Goal: Obtain resource: Download file/media

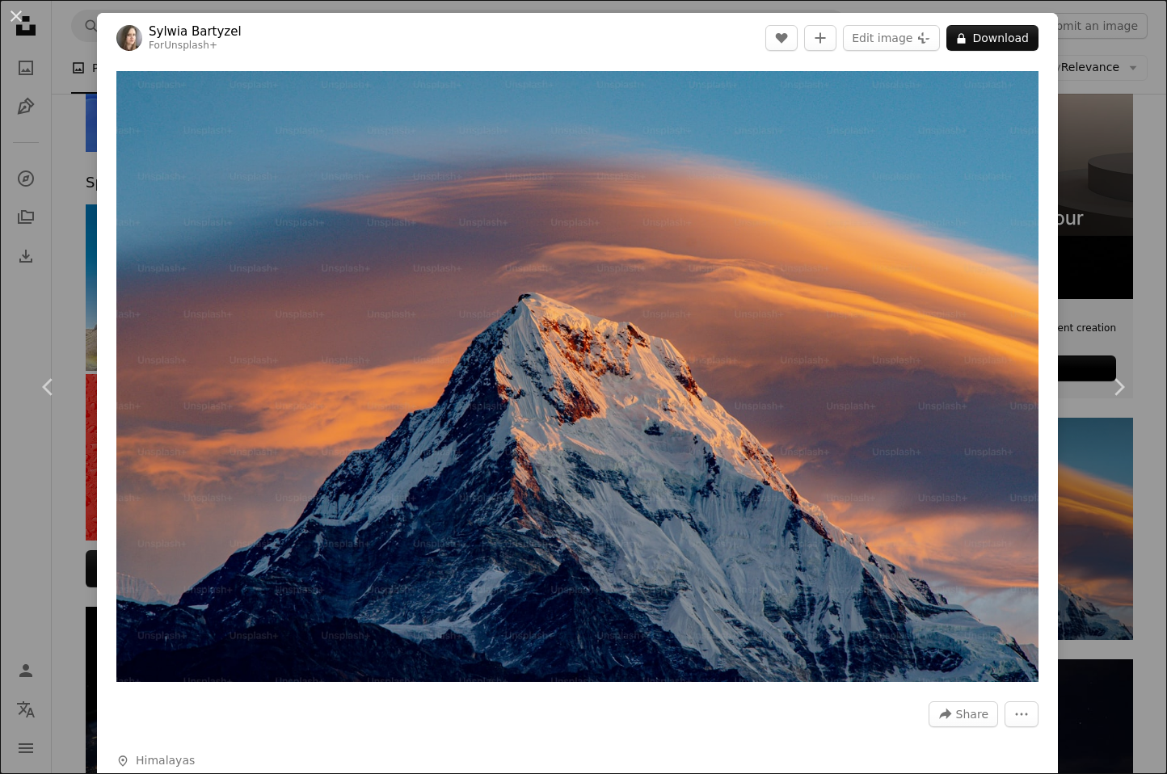
scroll to position [259, 0]
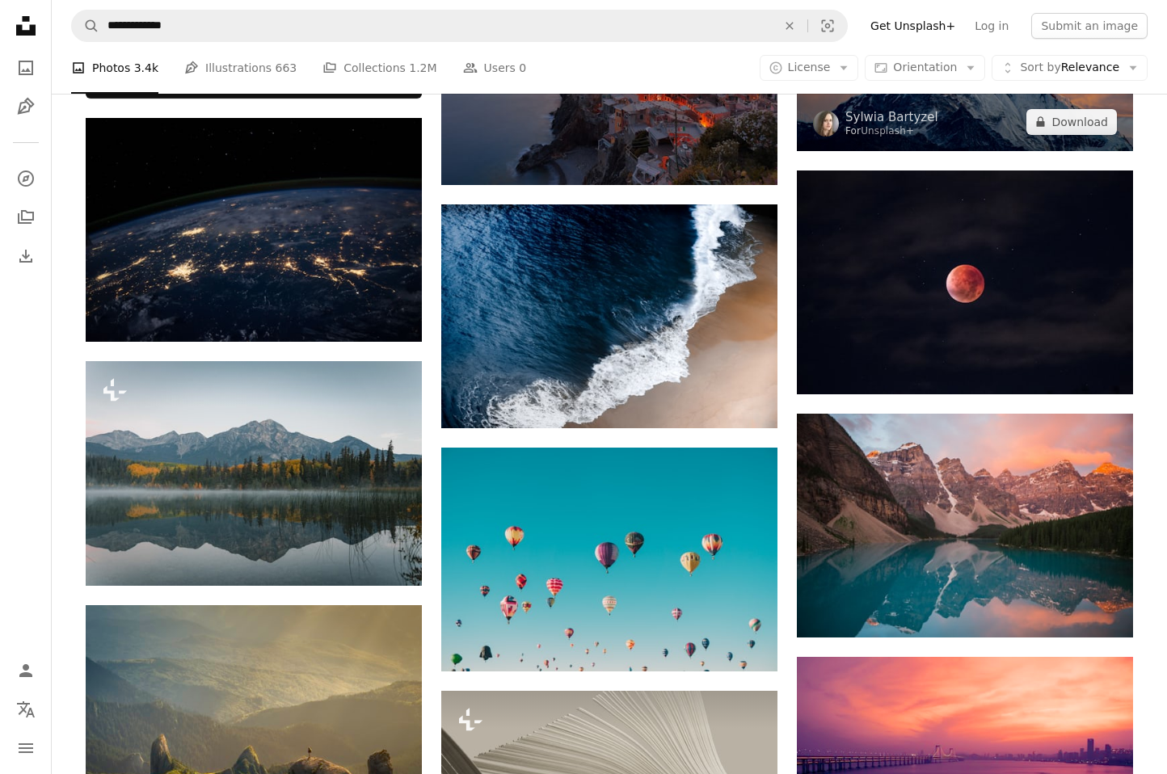
scroll to position [770, 0]
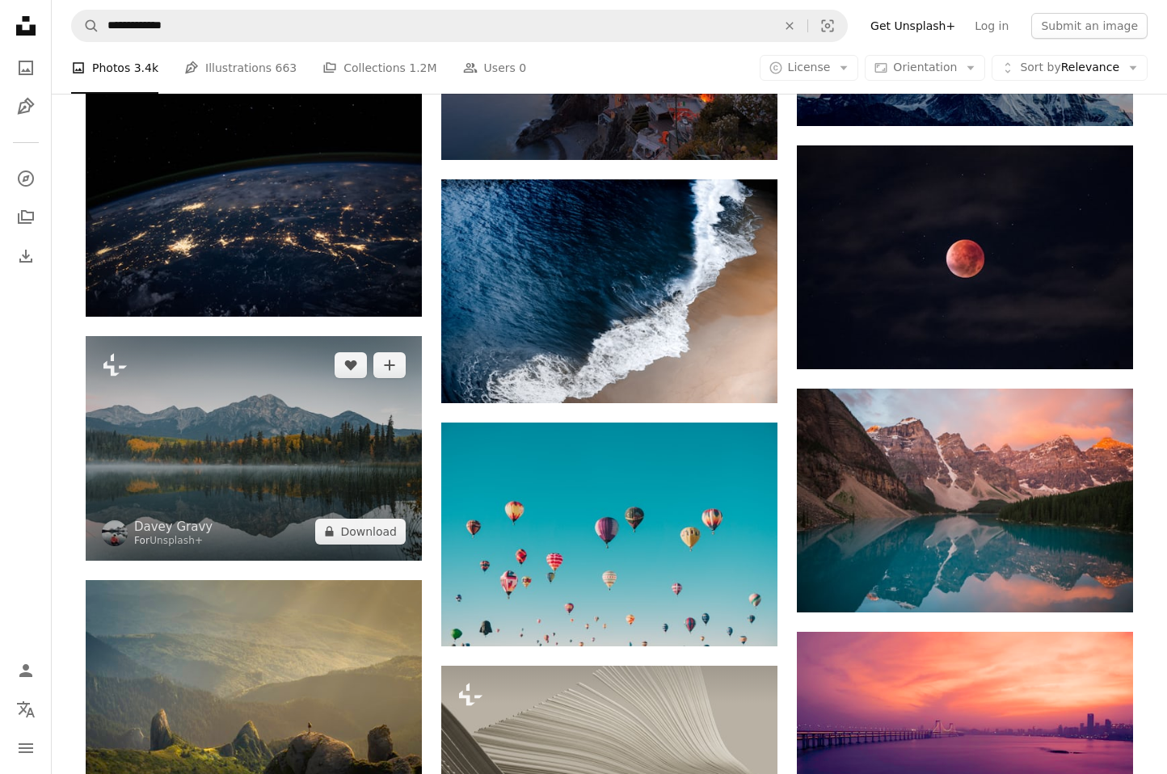
click at [370, 416] on img at bounding box center [254, 448] width 336 height 225
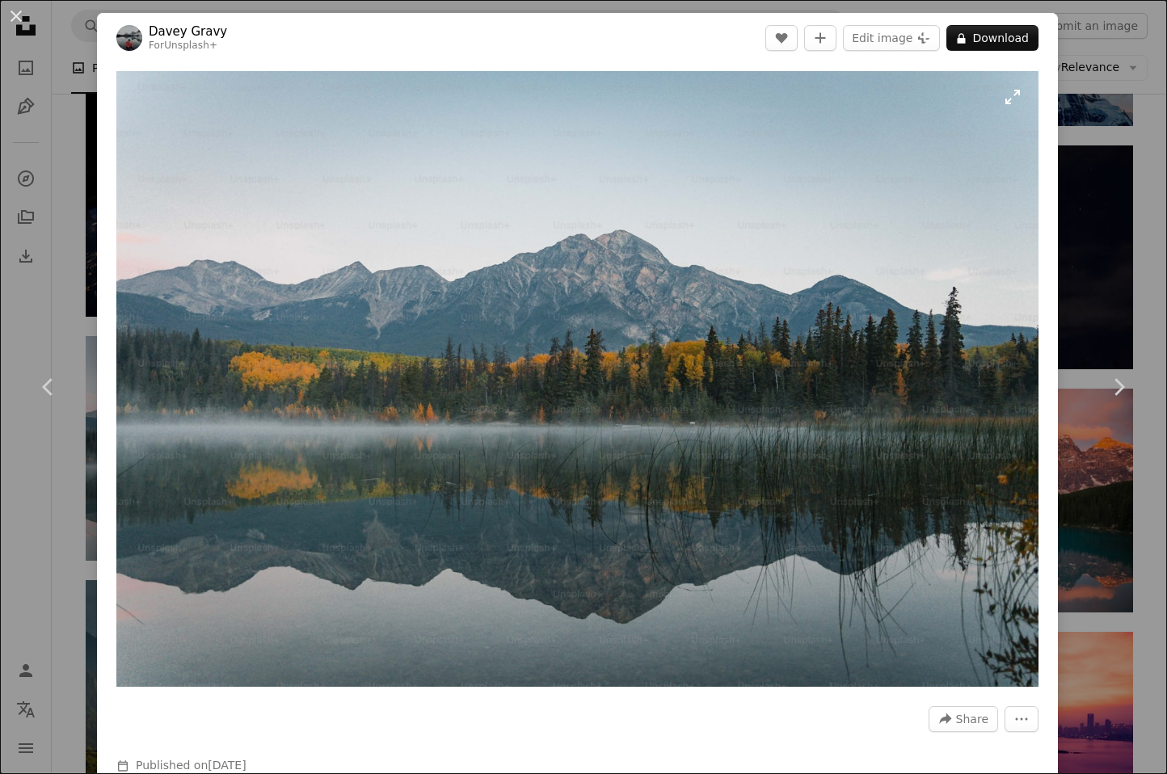
scroll to position [774, 0]
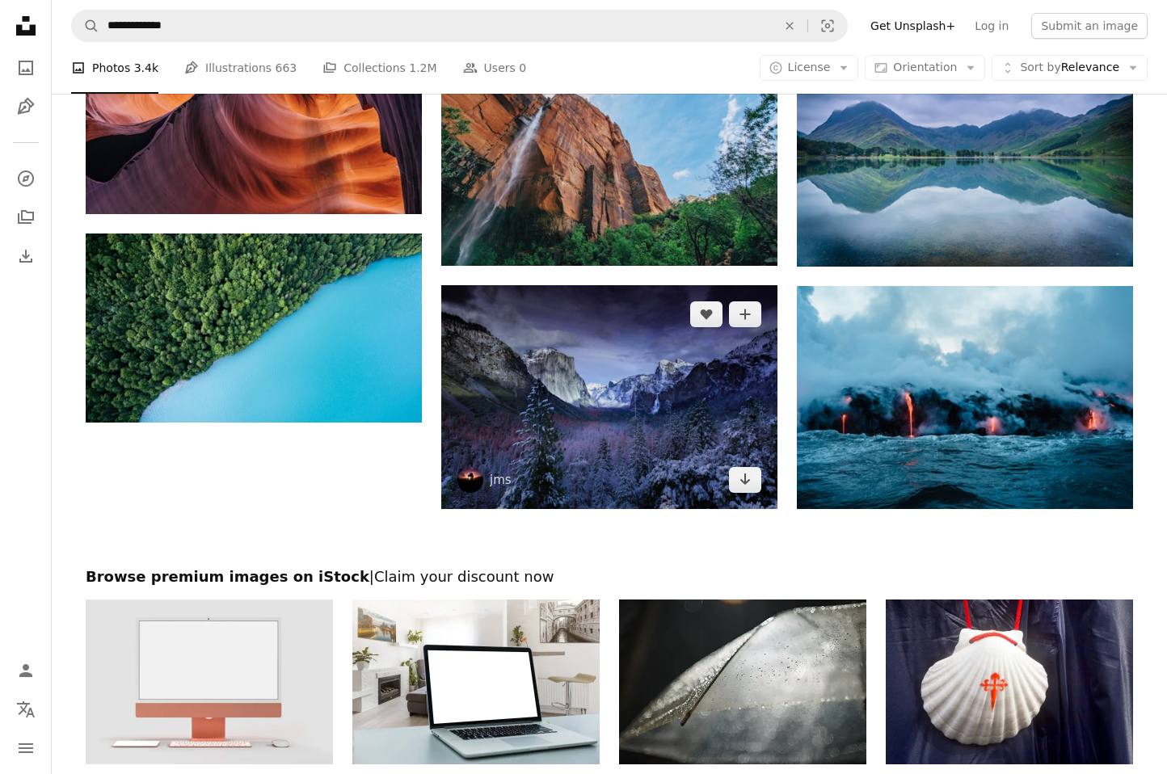
scroll to position [1610, 0]
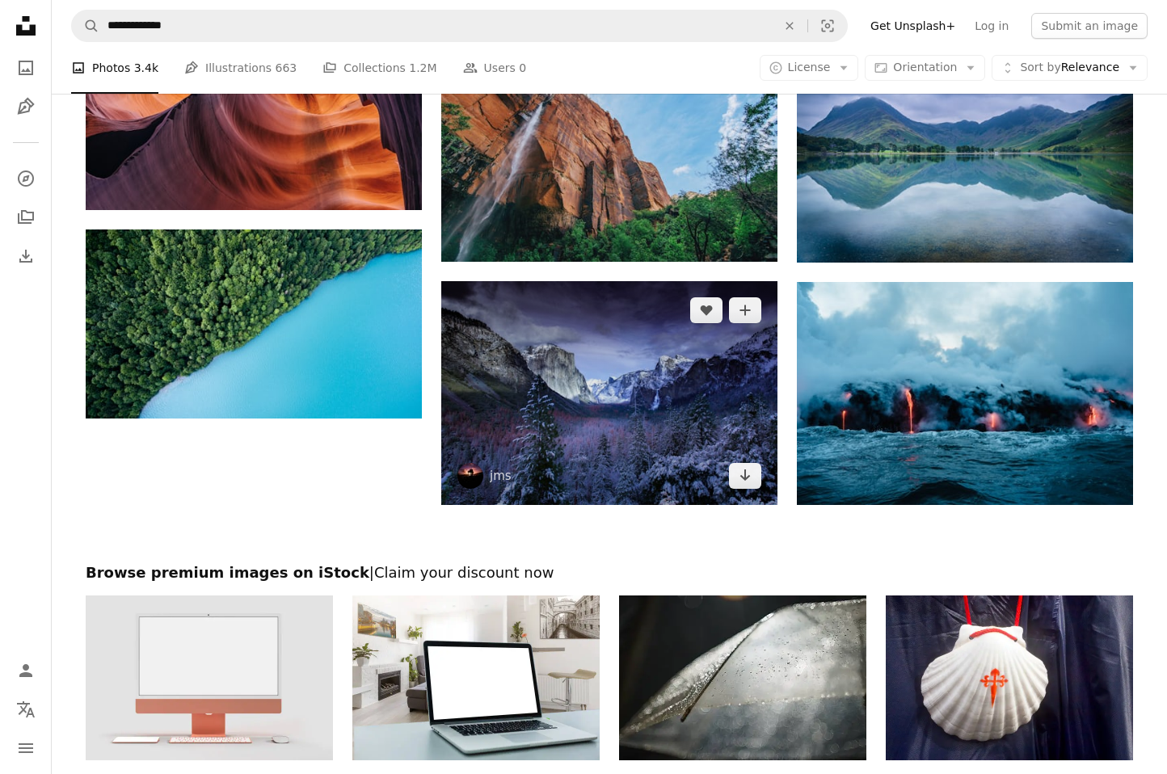
click at [639, 458] on img at bounding box center [609, 393] width 336 height 224
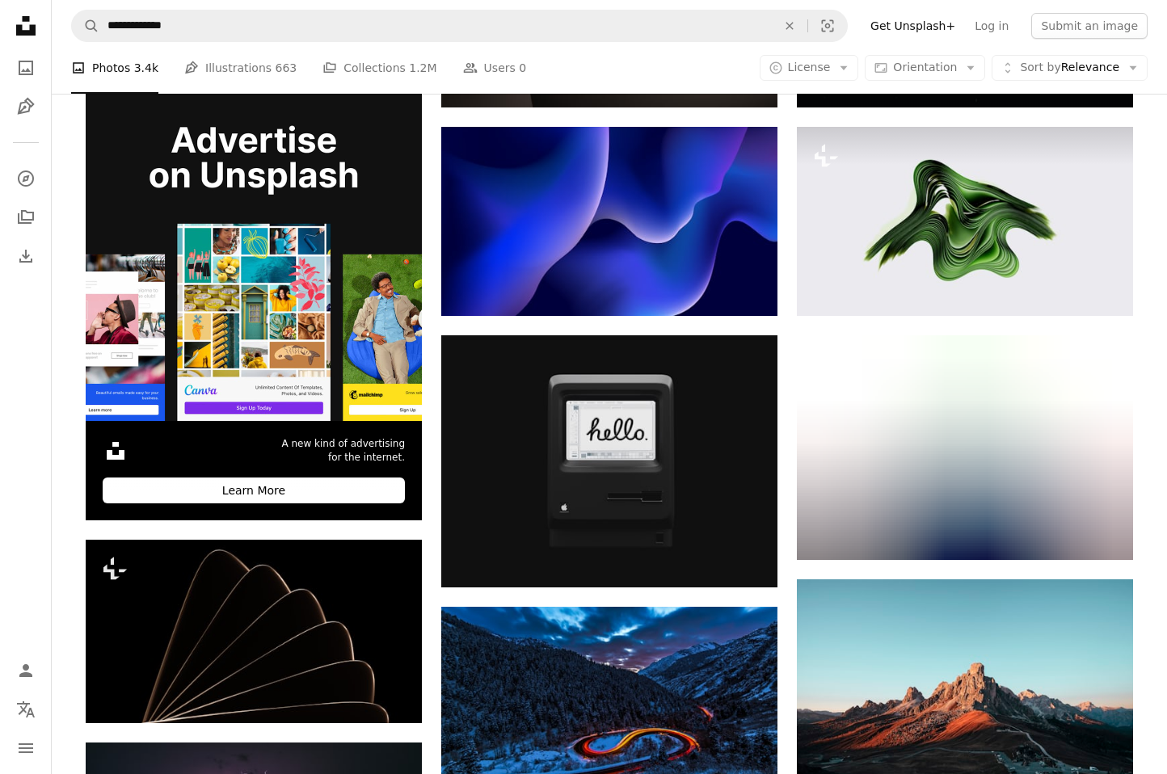
scroll to position [2263, 0]
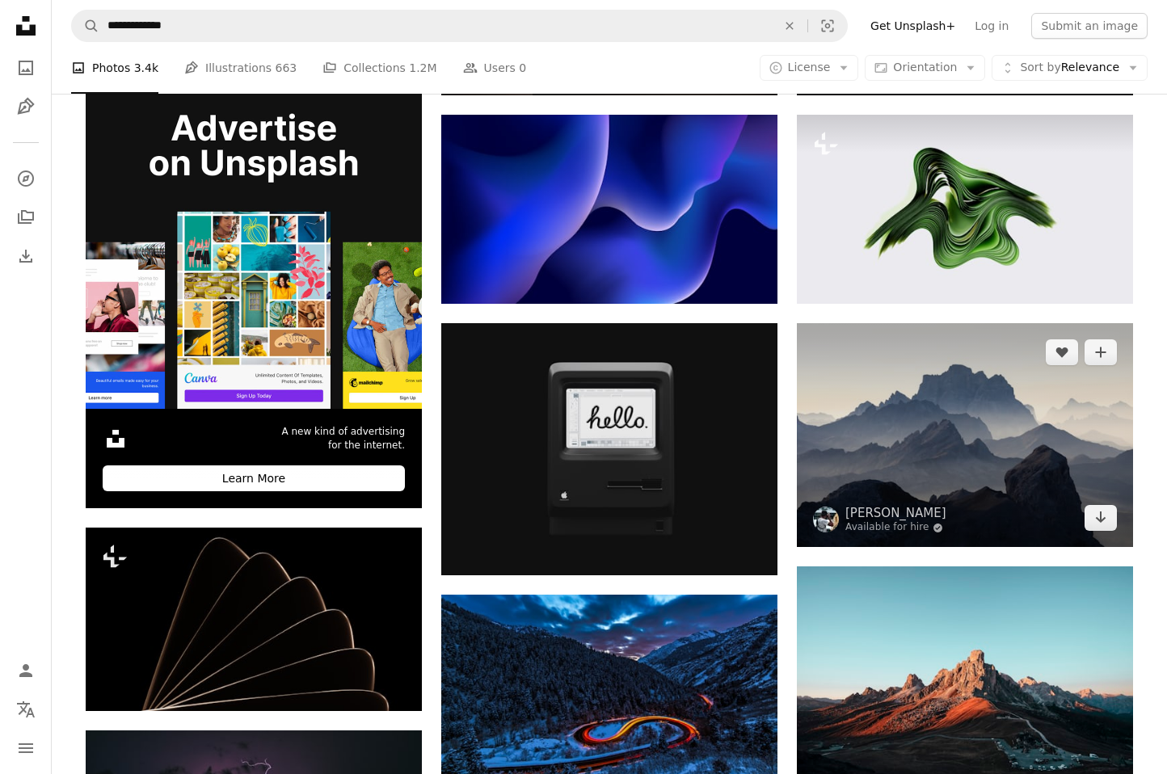
click at [998, 503] on img at bounding box center [965, 435] width 336 height 224
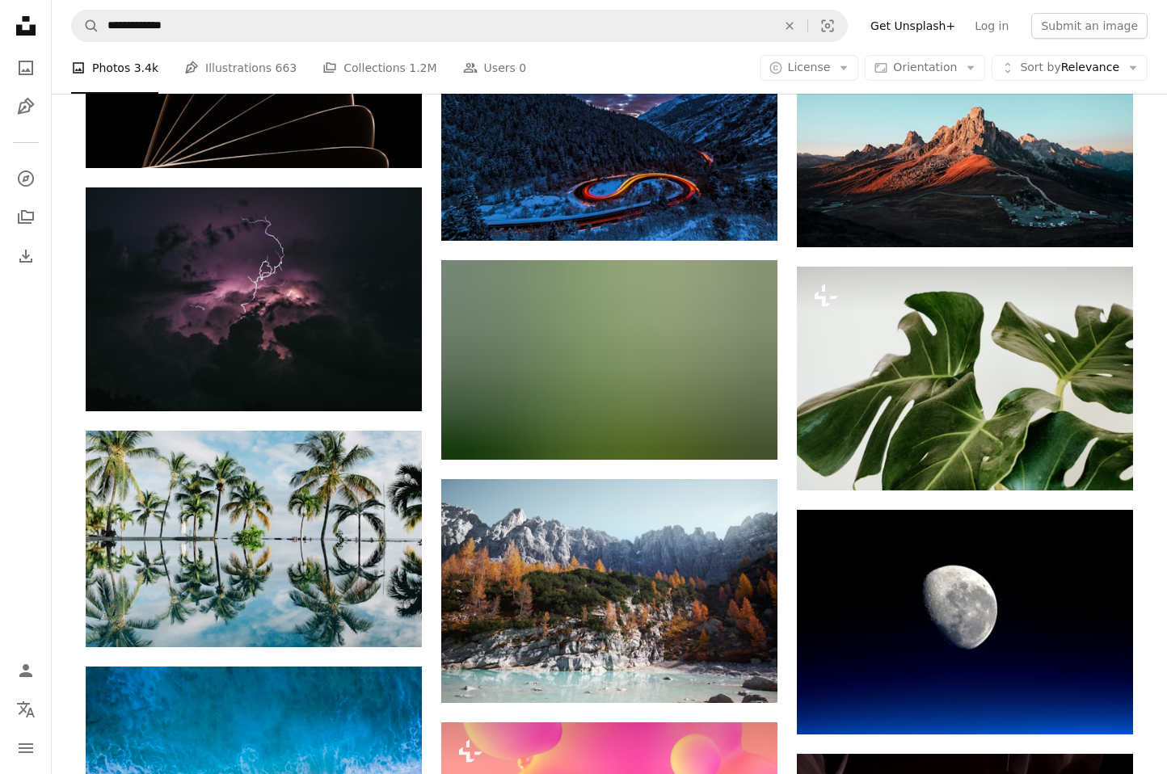
scroll to position [2820, 0]
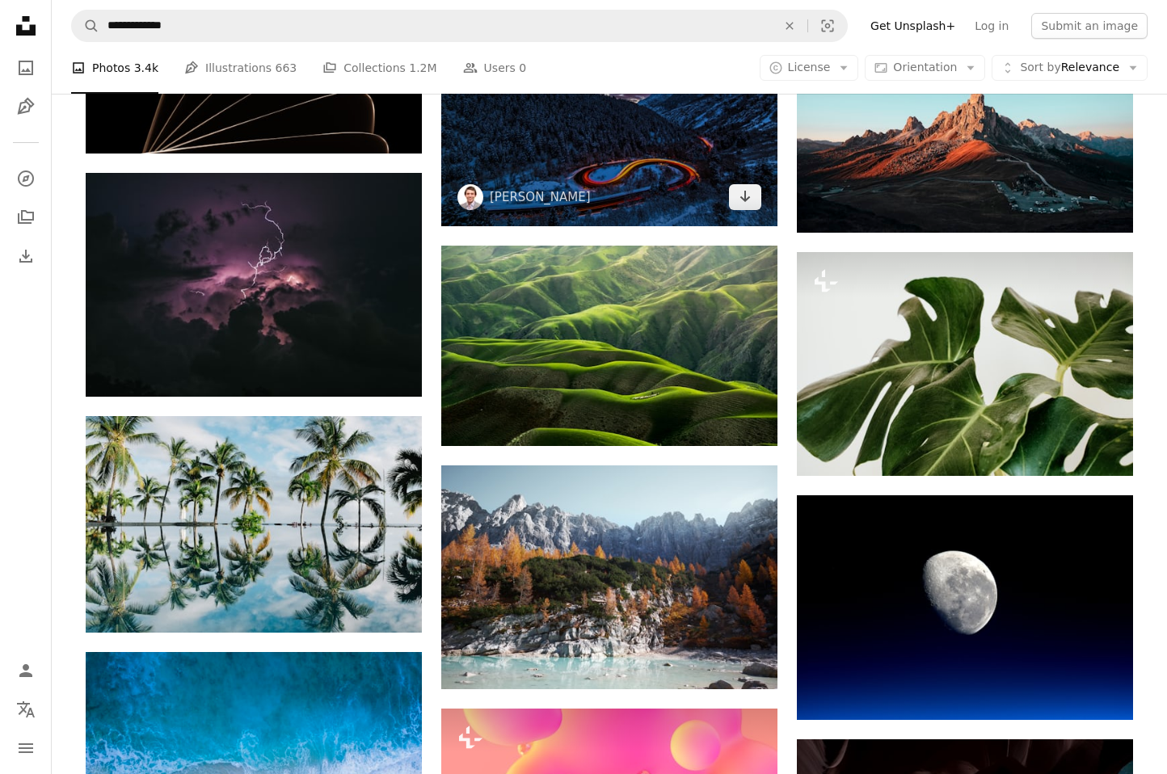
click at [554, 148] on img at bounding box center [609, 131] width 336 height 189
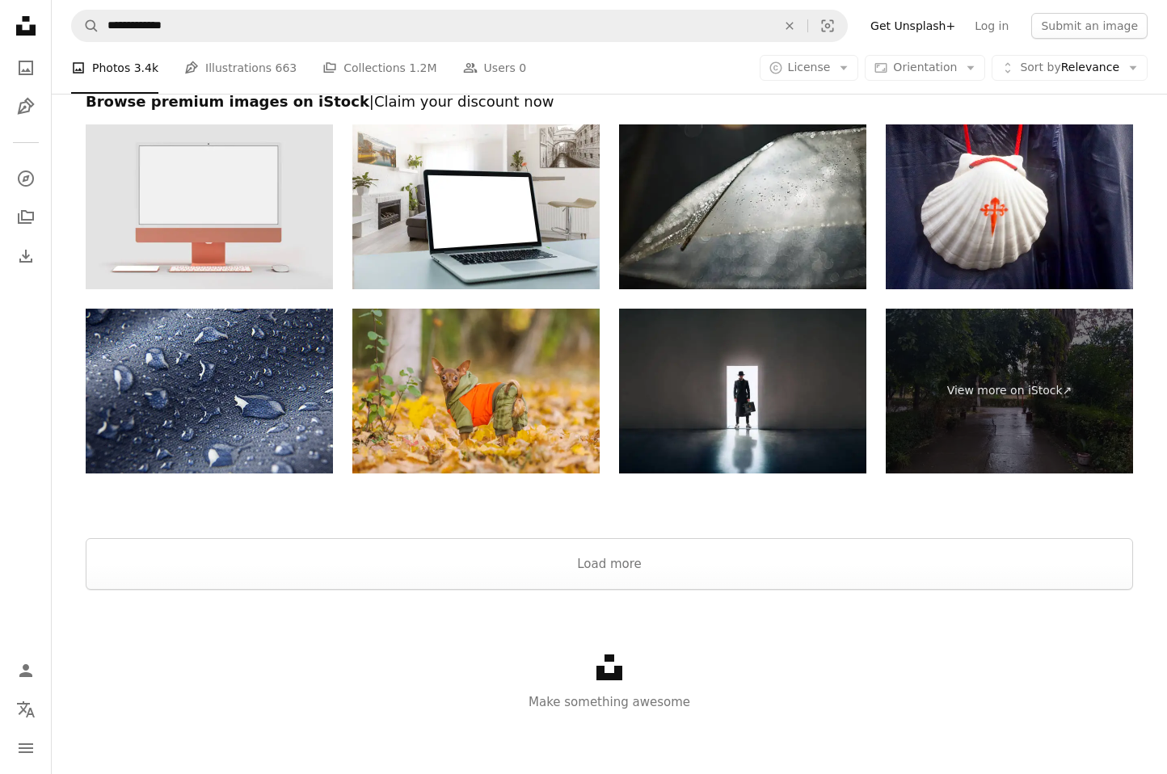
scroll to position [3954, 0]
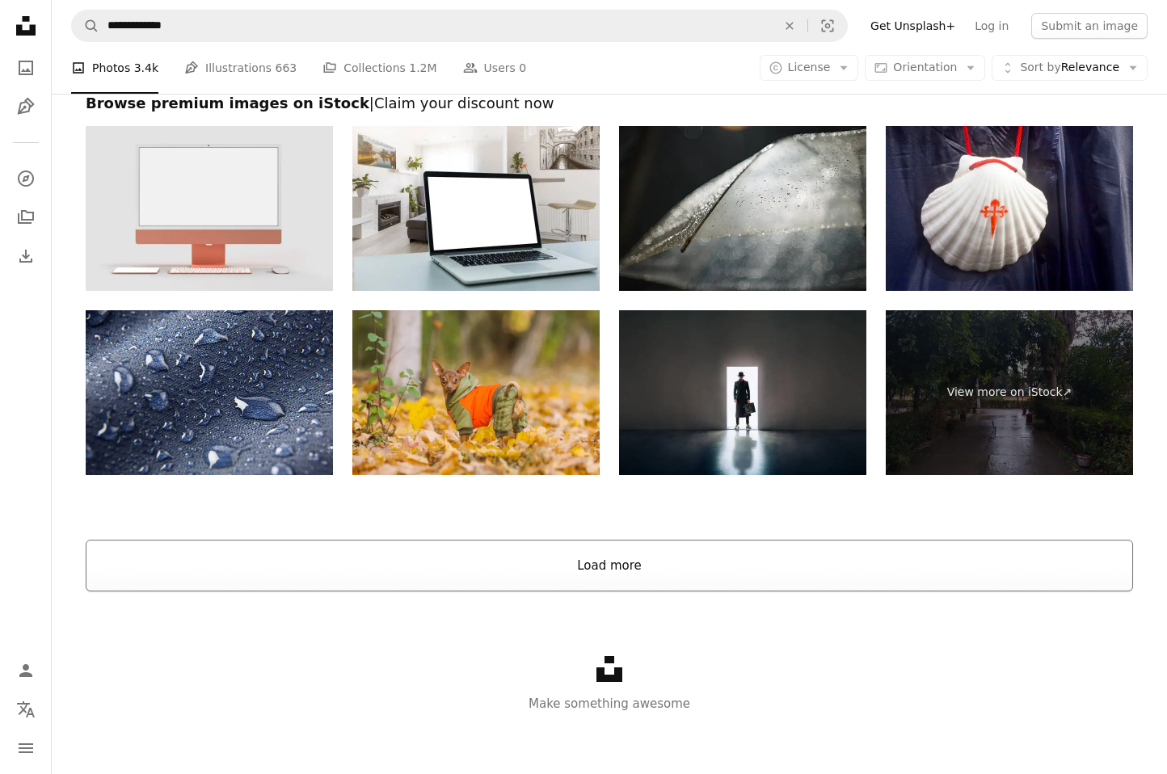
click at [628, 557] on button "Load more" at bounding box center [610, 566] width 1048 height 52
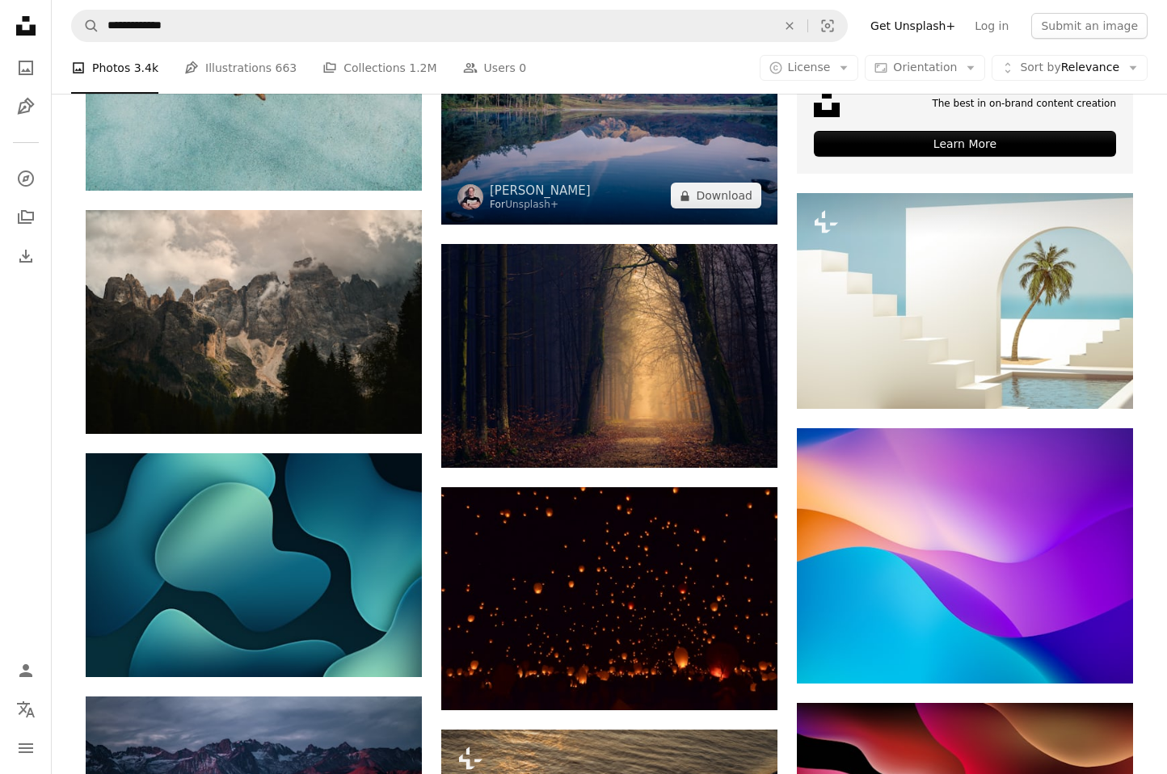
scroll to position [4386, 0]
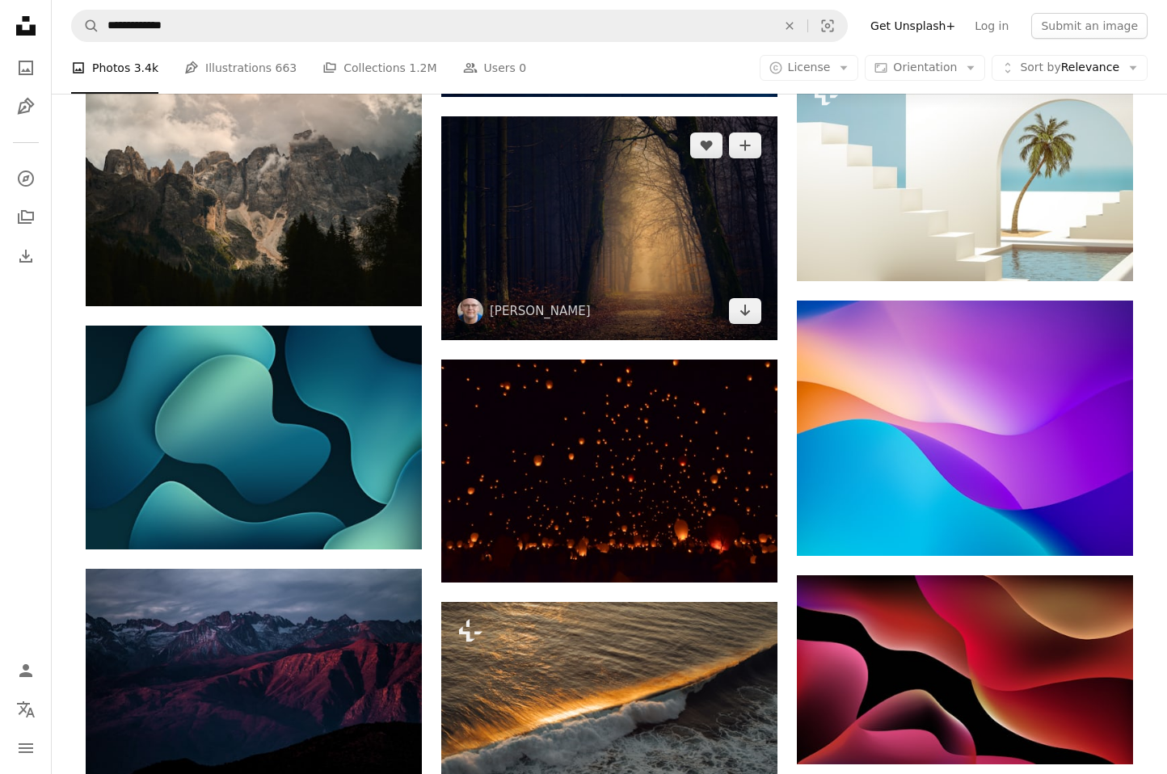
click at [641, 304] on img at bounding box center [609, 228] width 336 height 224
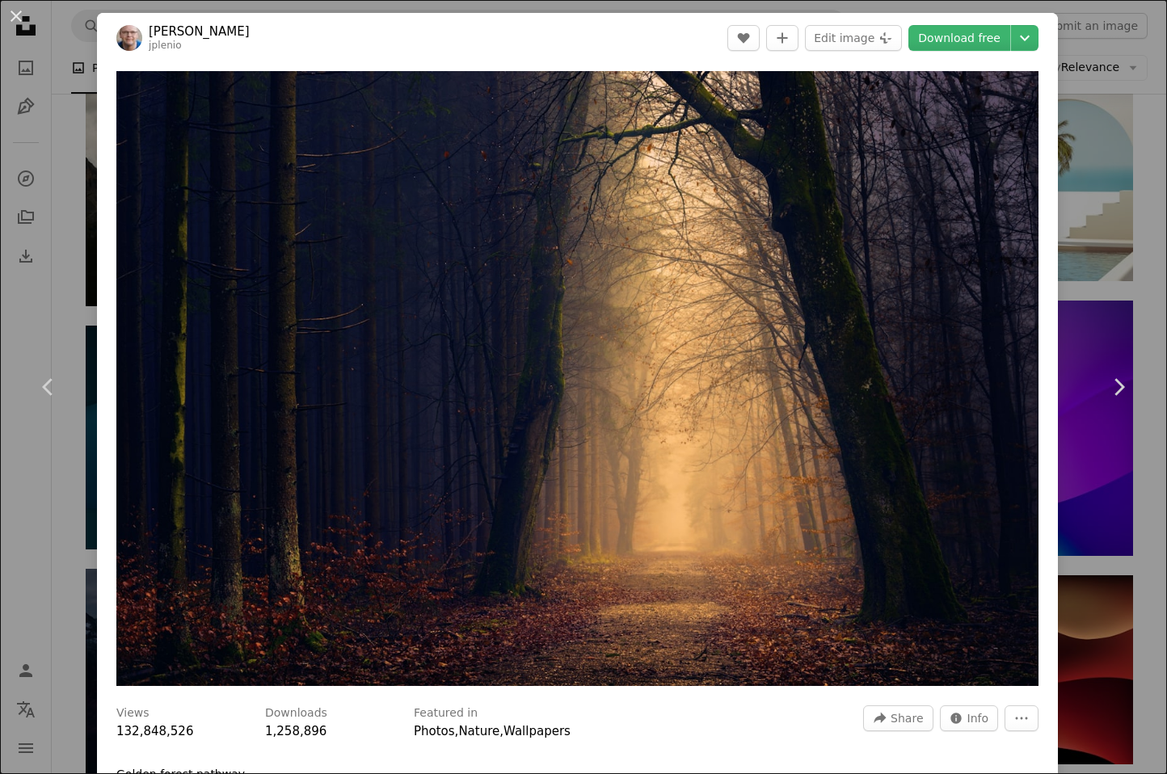
scroll to position [4384, 0]
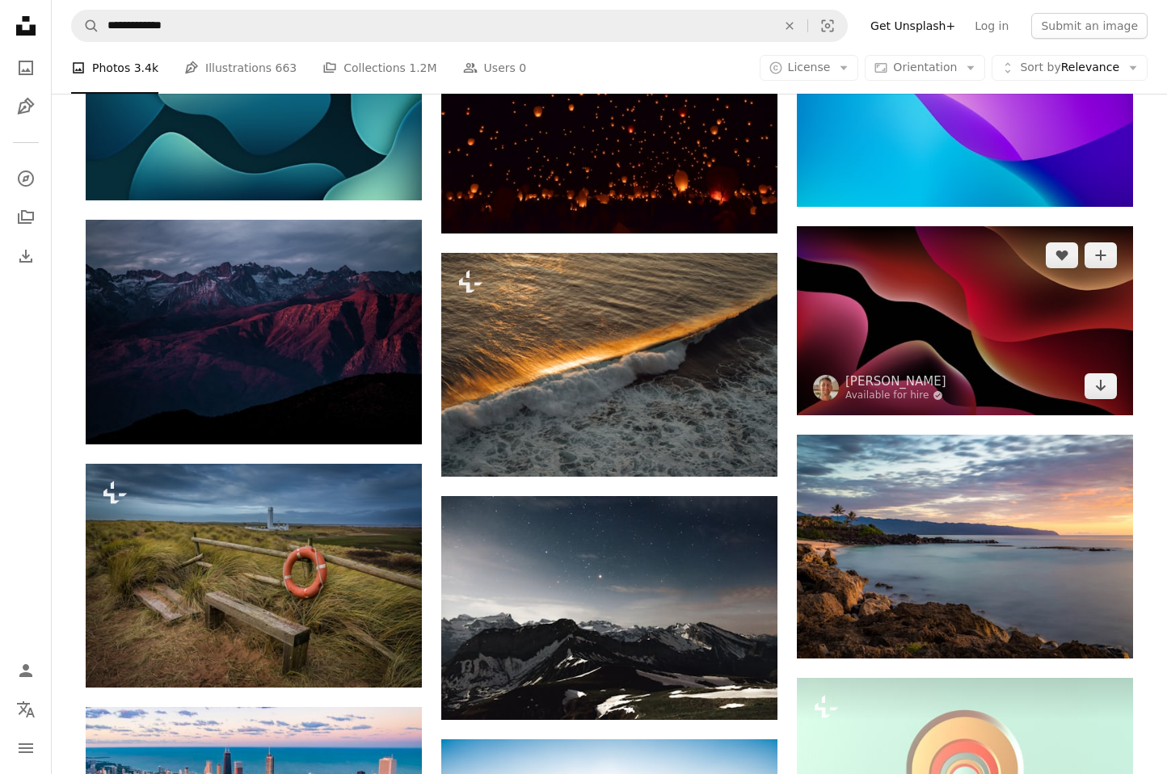
scroll to position [4737, 0]
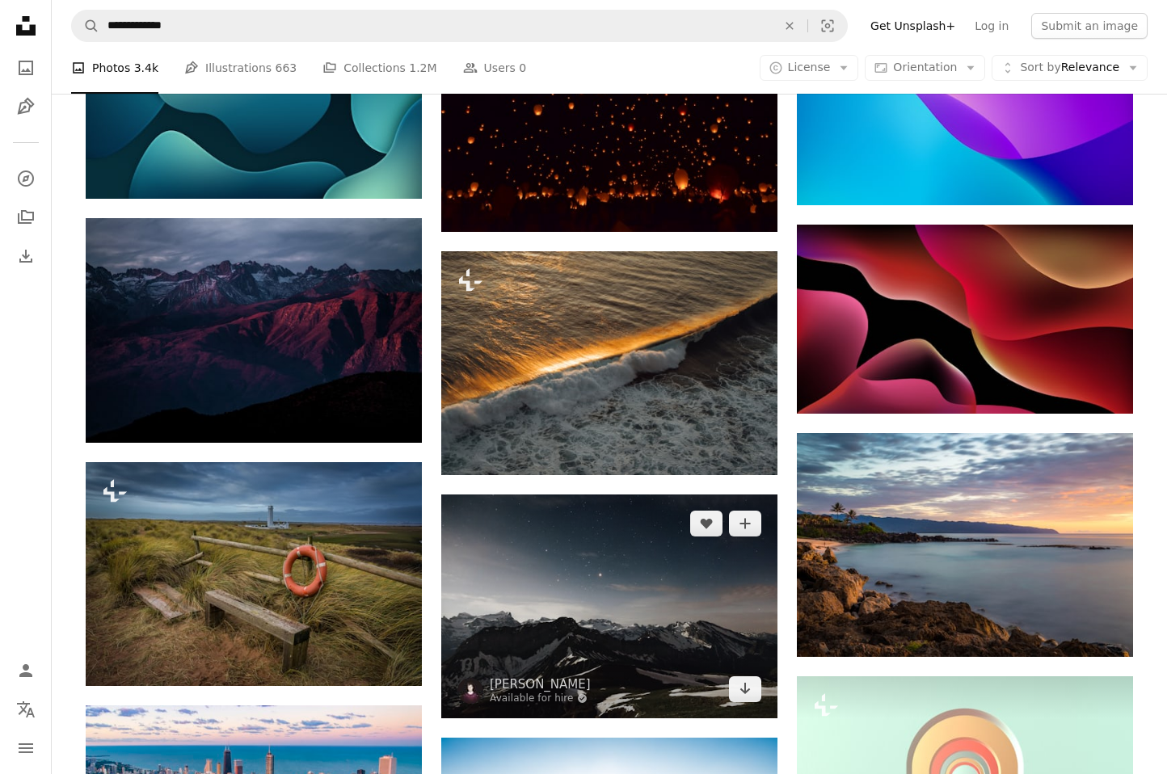
click at [670, 540] on img at bounding box center [609, 607] width 336 height 224
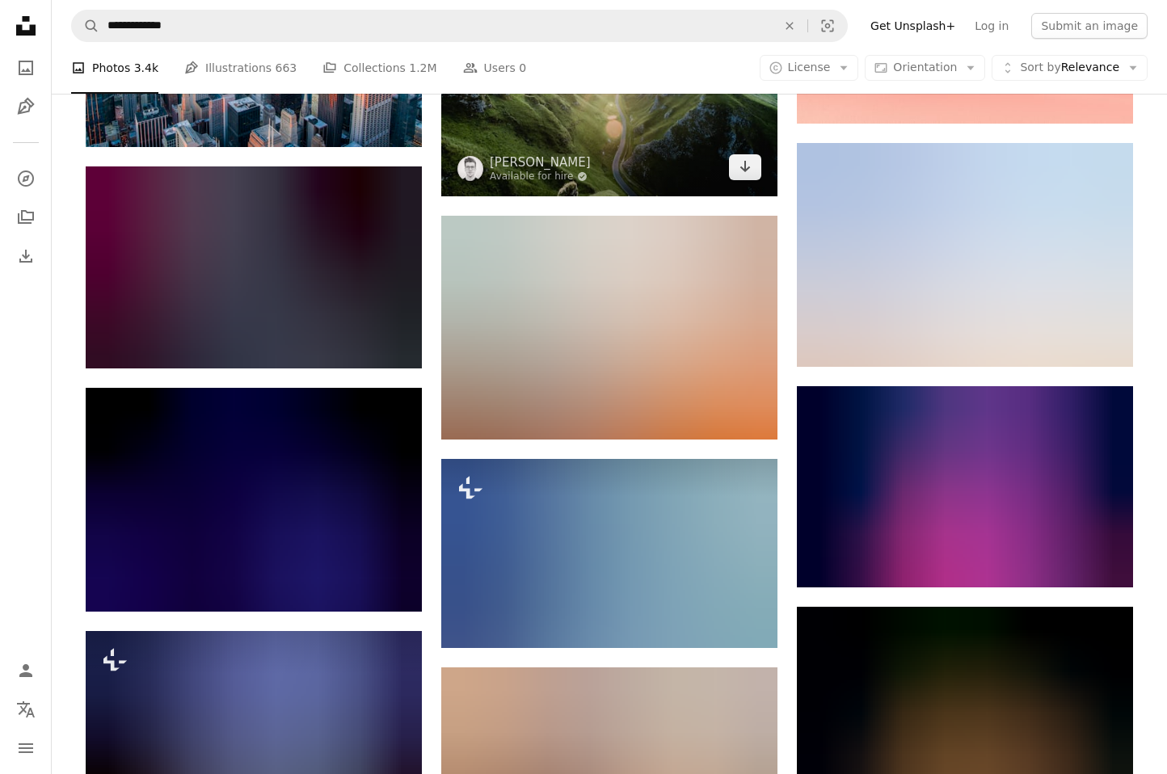
scroll to position [5732, 0]
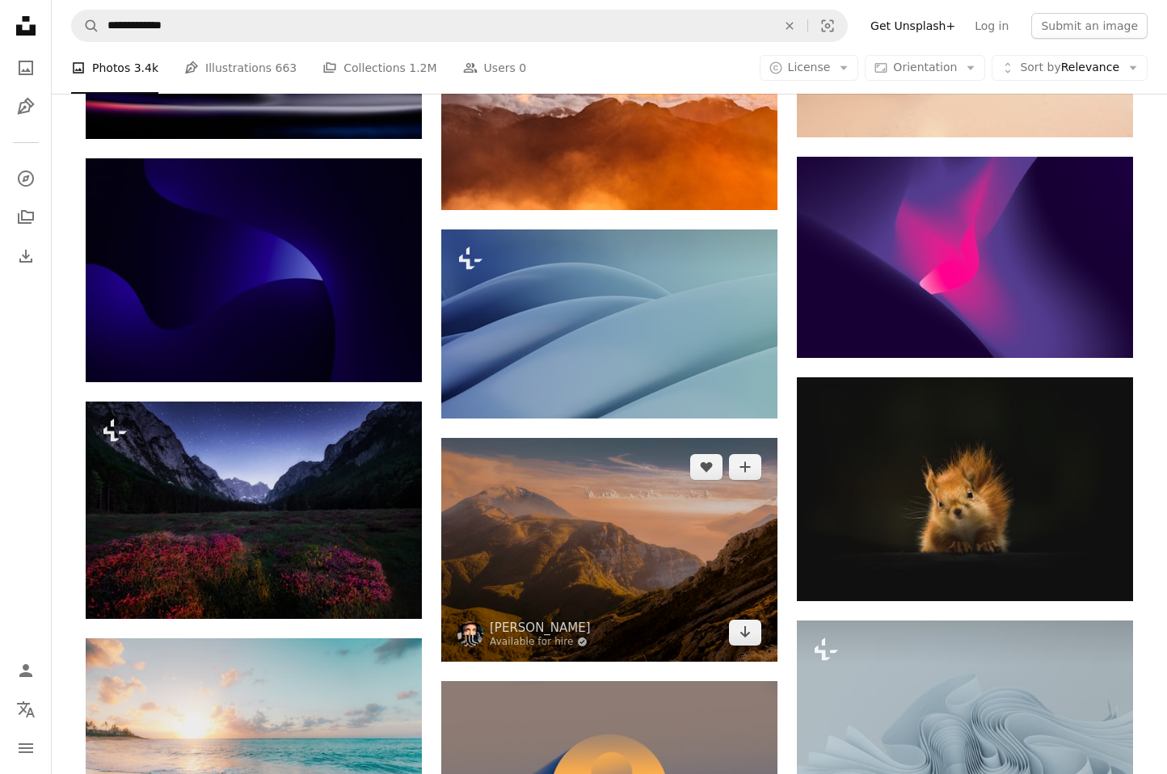
click at [643, 527] on img at bounding box center [609, 550] width 336 height 224
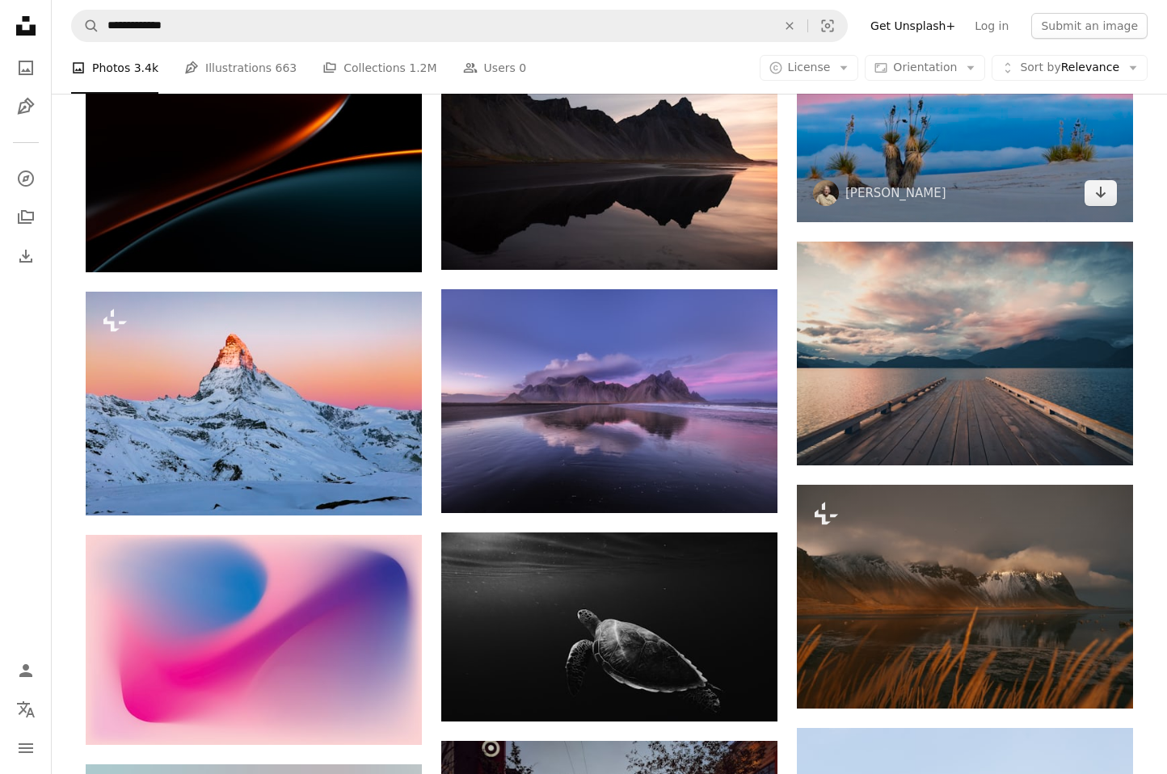
scroll to position [6841, 0]
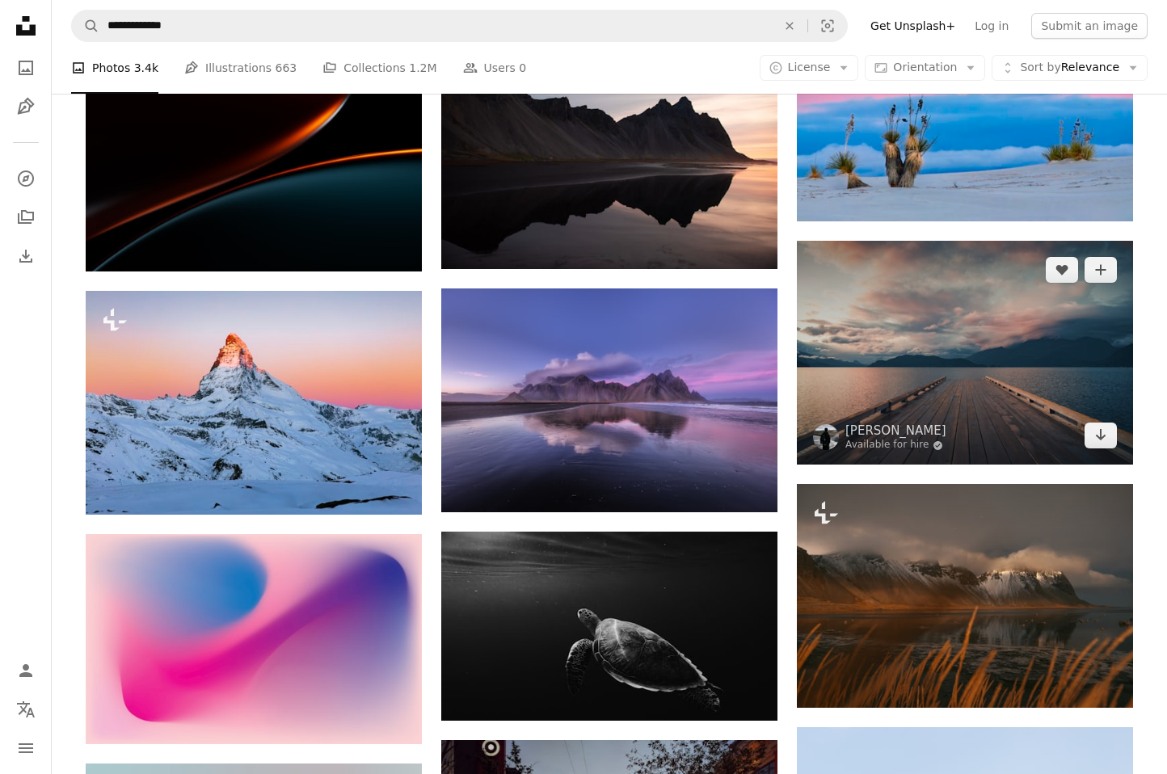
click at [956, 396] on img at bounding box center [965, 353] width 336 height 224
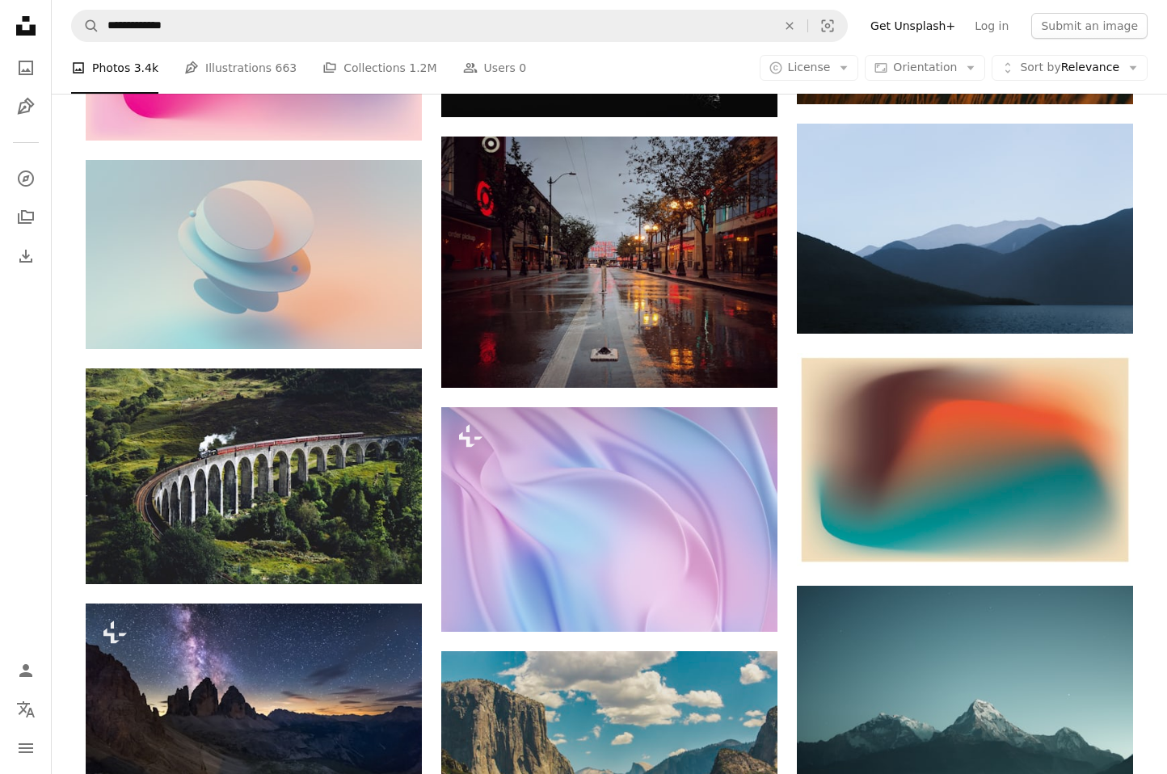
scroll to position [7448, 0]
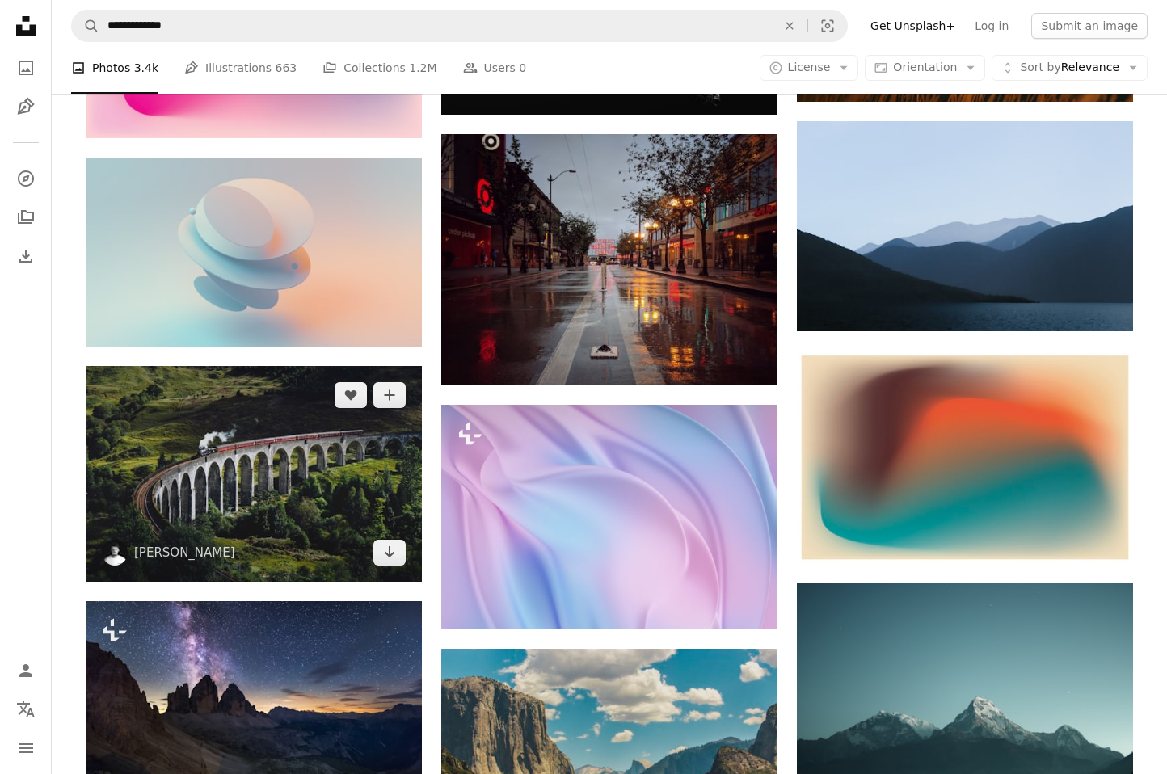
click at [316, 483] on img at bounding box center [254, 473] width 336 height 215
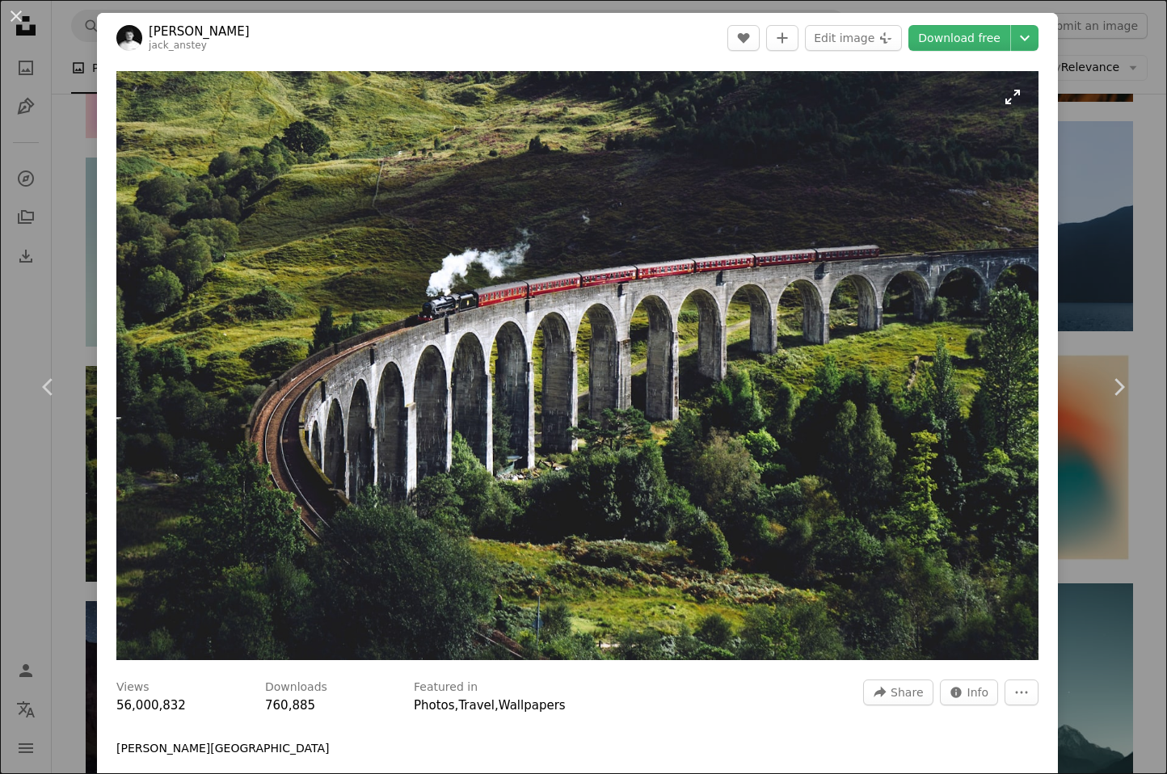
scroll to position [18, 0]
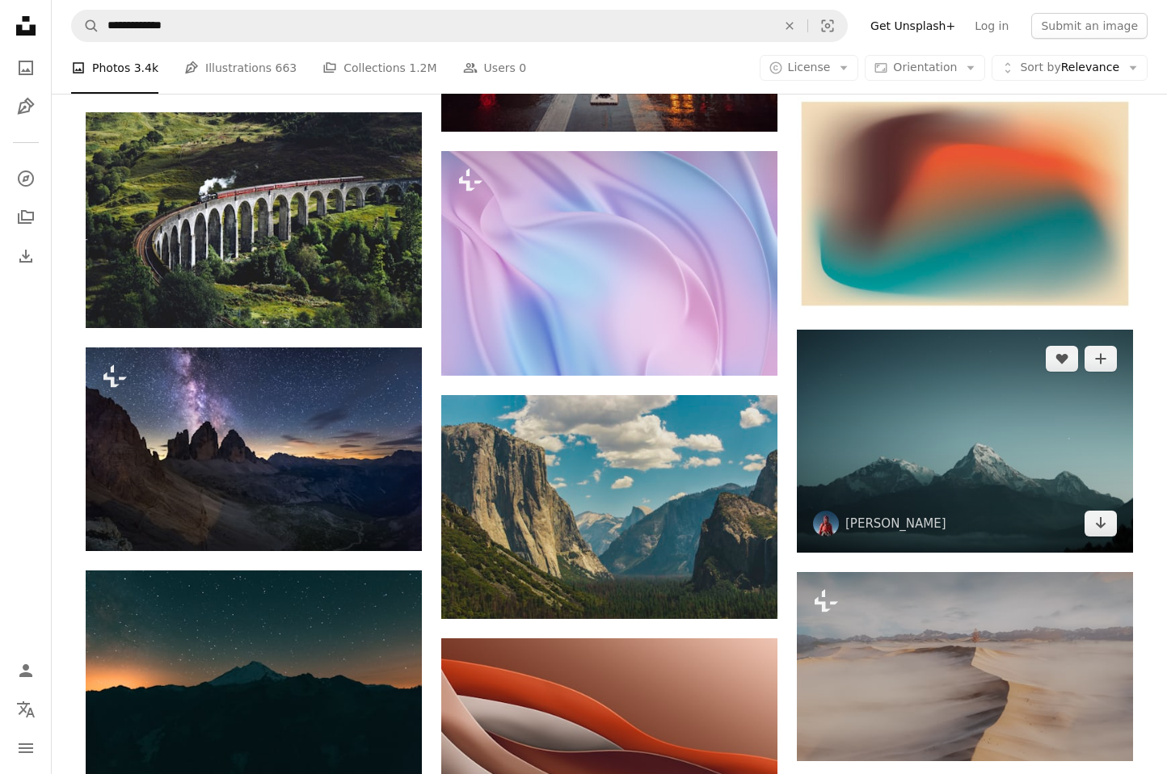
scroll to position [7810, 0]
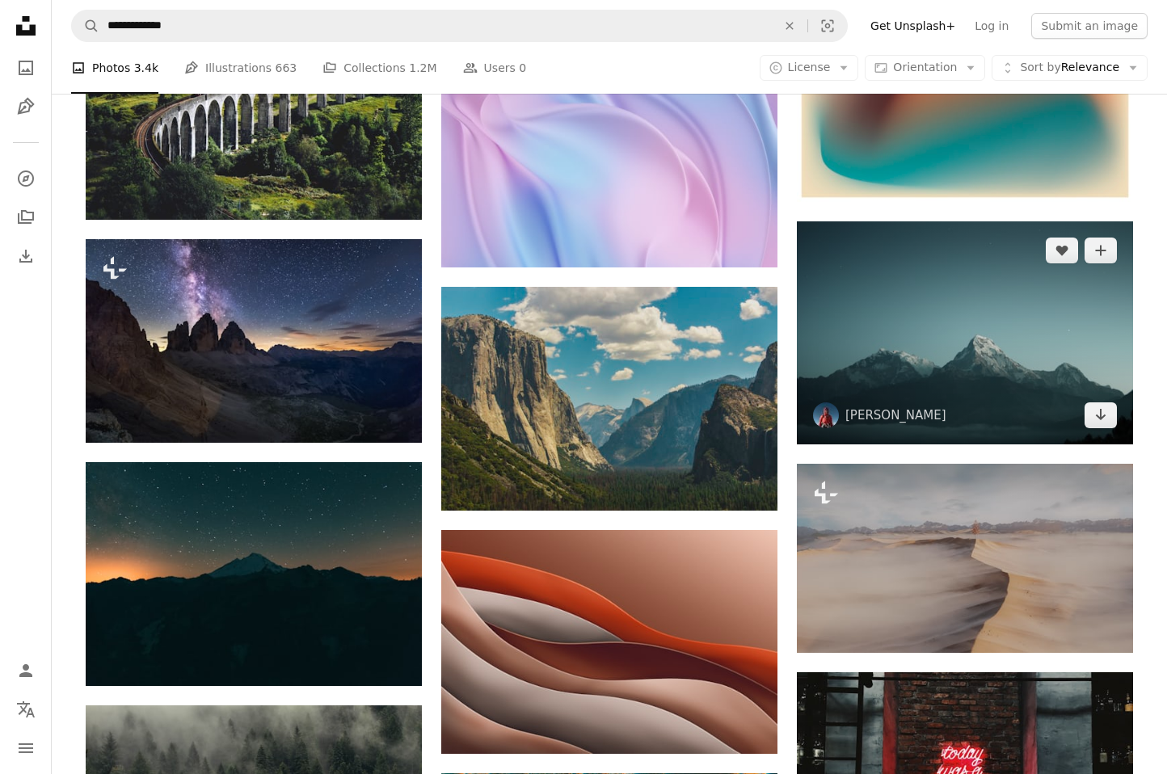
click at [972, 322] on img at bounding box center [965, 332] width 336 height 222
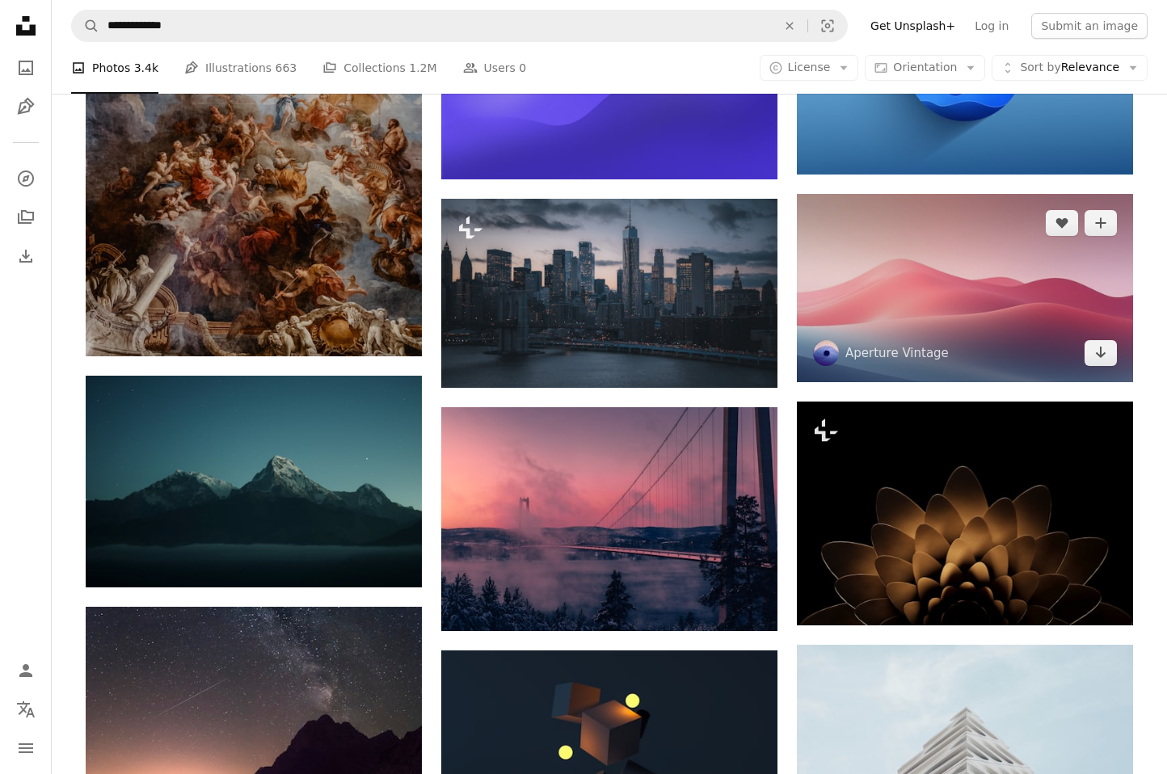
scroll to position [9557, 0]
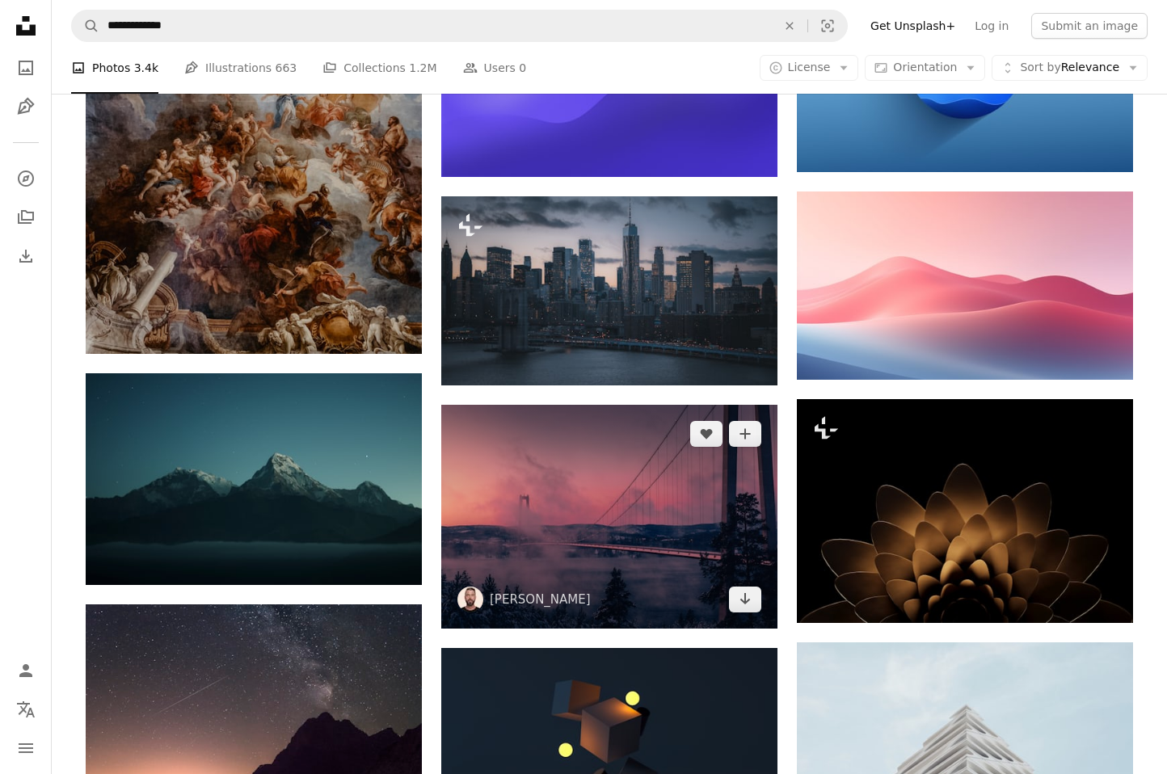
click at [689, 465] on img at bounding box center [609, 517] width 336 height 224
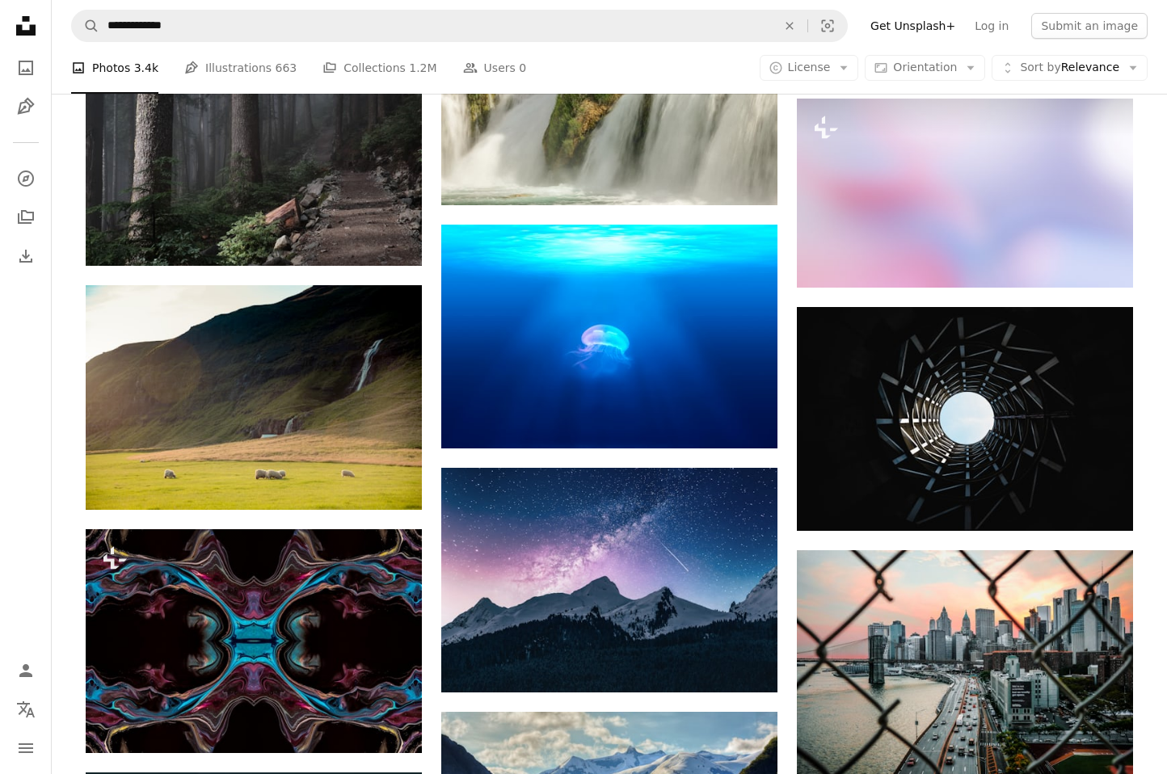
scroll to position [12073, 0]
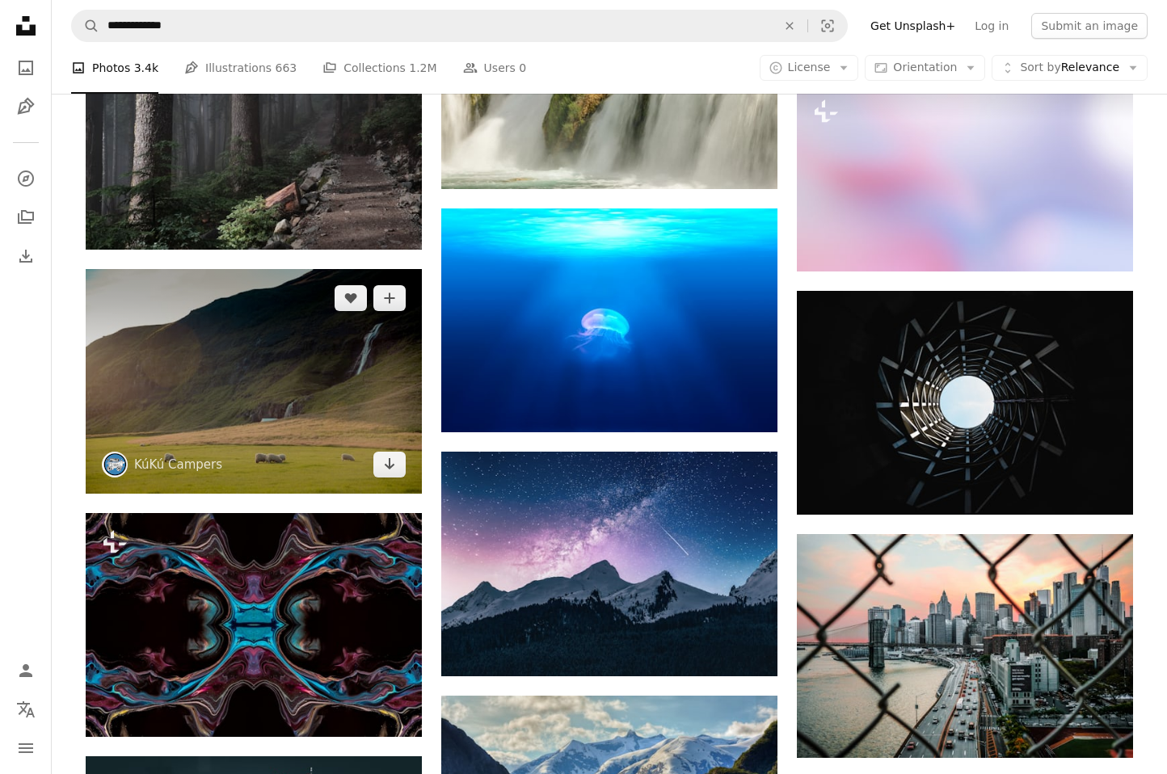
click at [369, 397] on img at bounding box center [254, 381] width 336 height 225
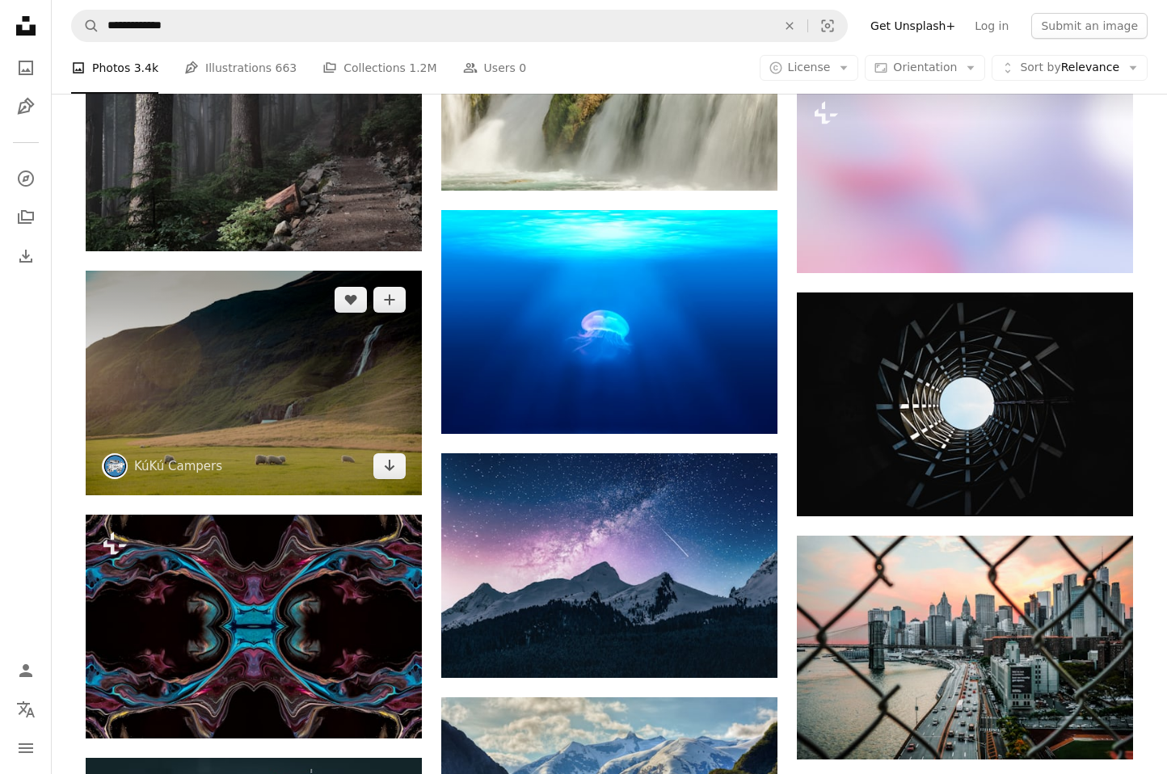
scroll to position [12073, 0]
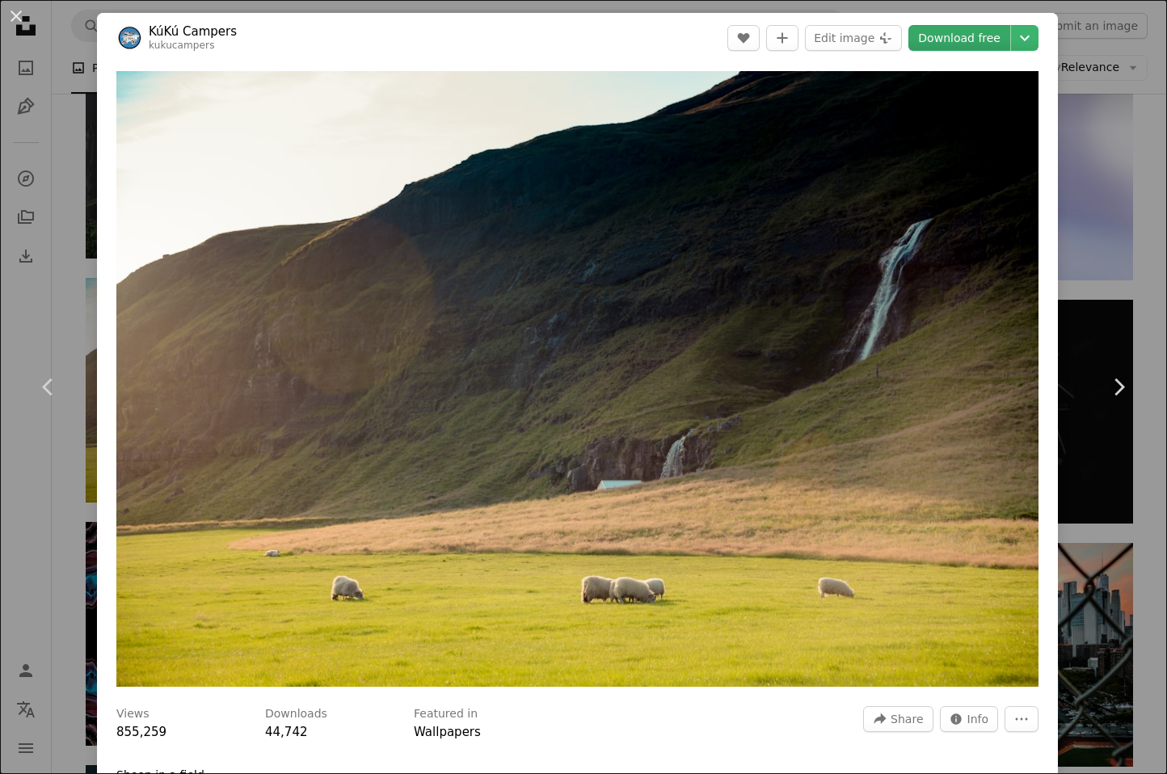
click at [964, 40] on link "Download free" at bounding box center [960, 38] width 102 height 26
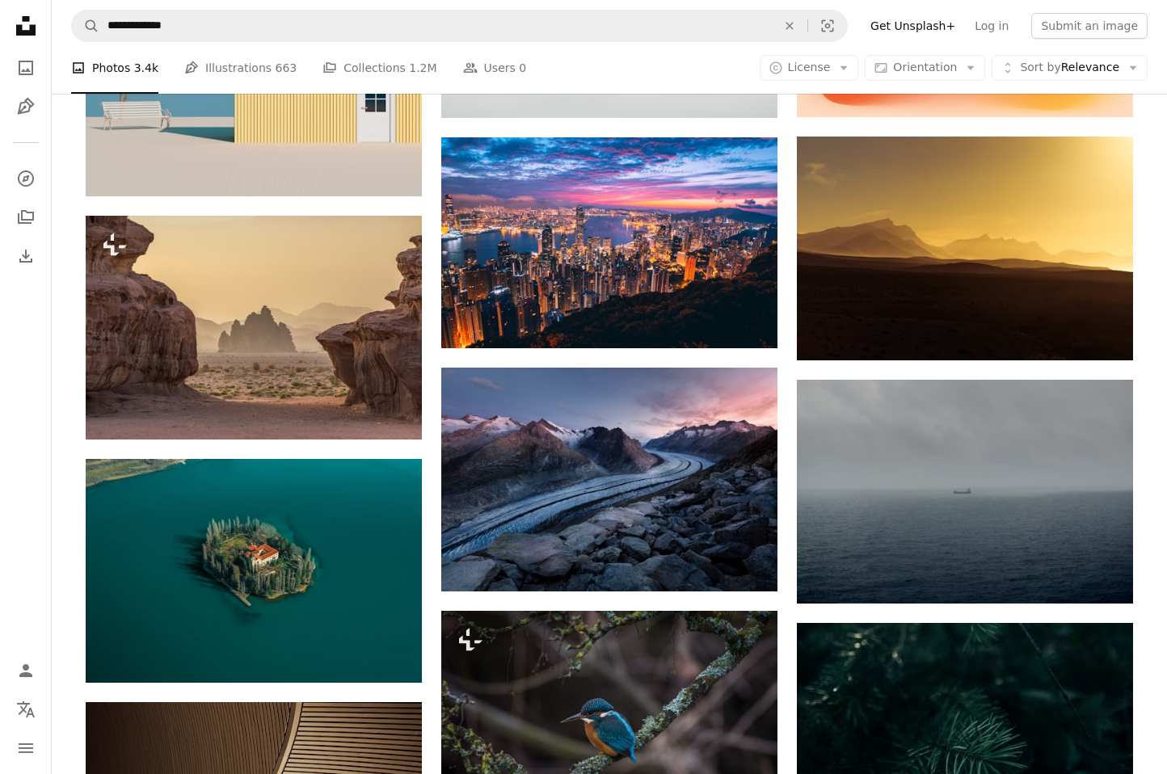
scroll to position [13615, 0]
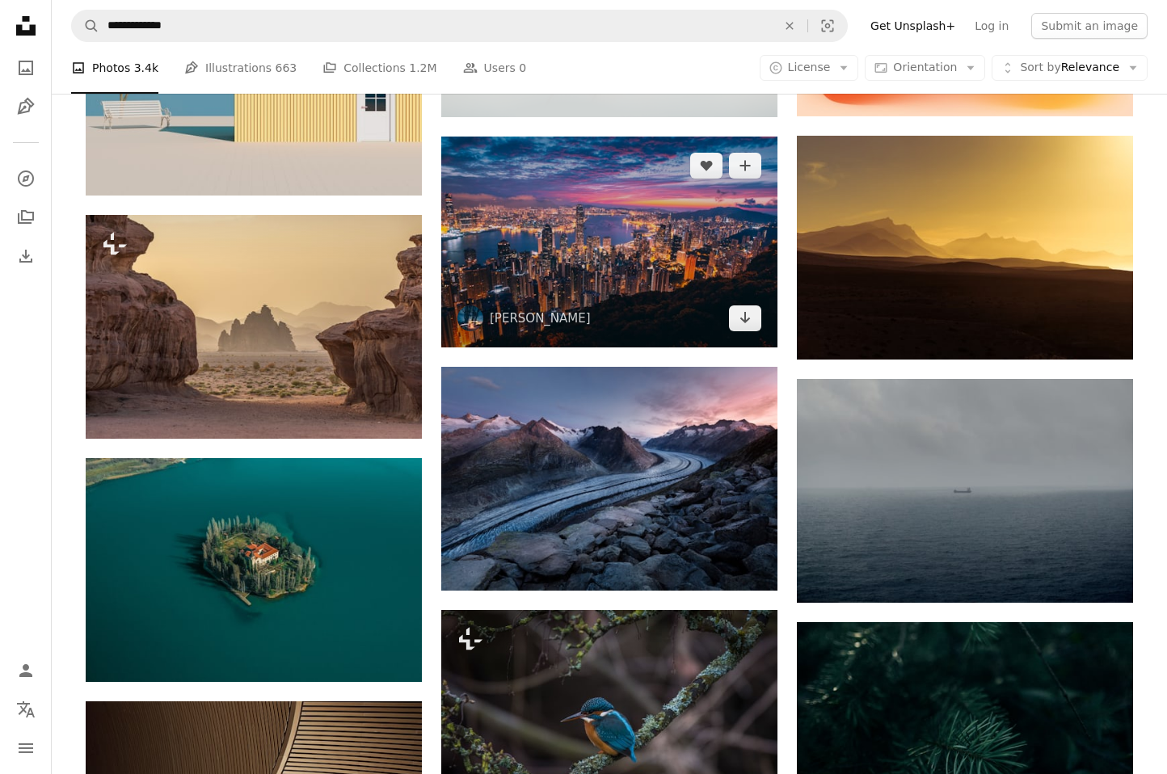
click at [567, 305] on img at bounding box center [609, 242] width 336 height 210
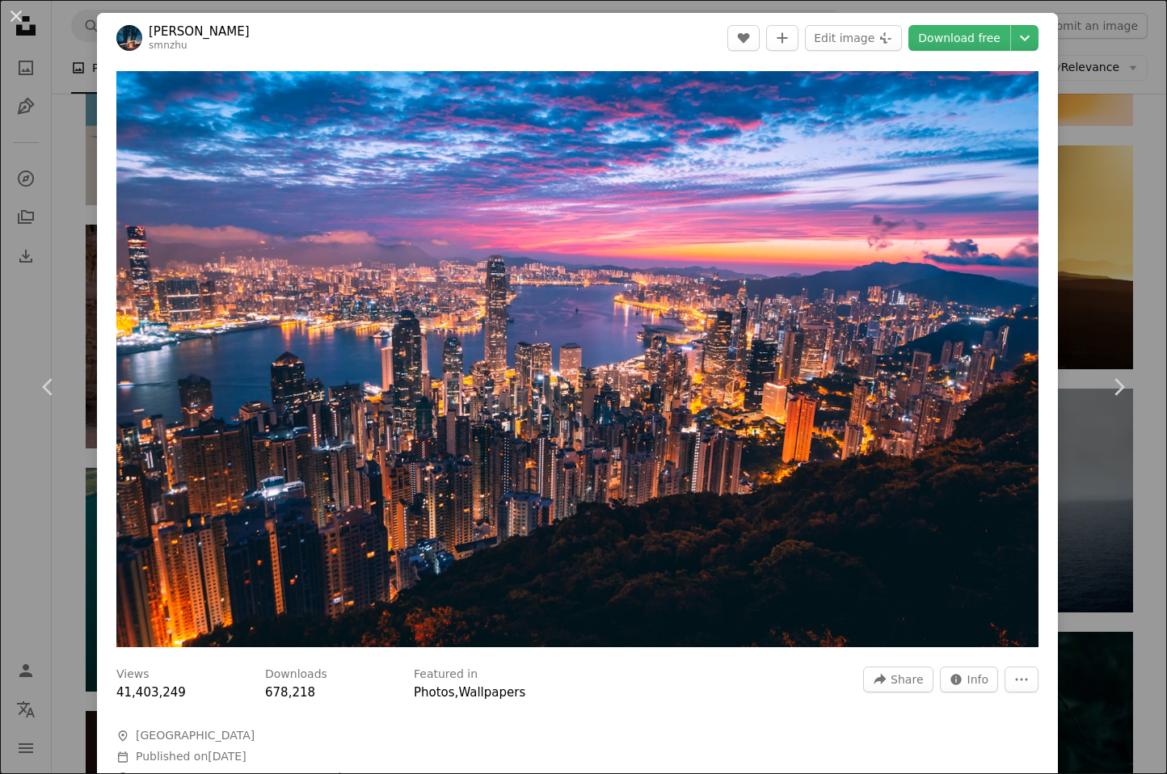
scroll to position [13604, 1]
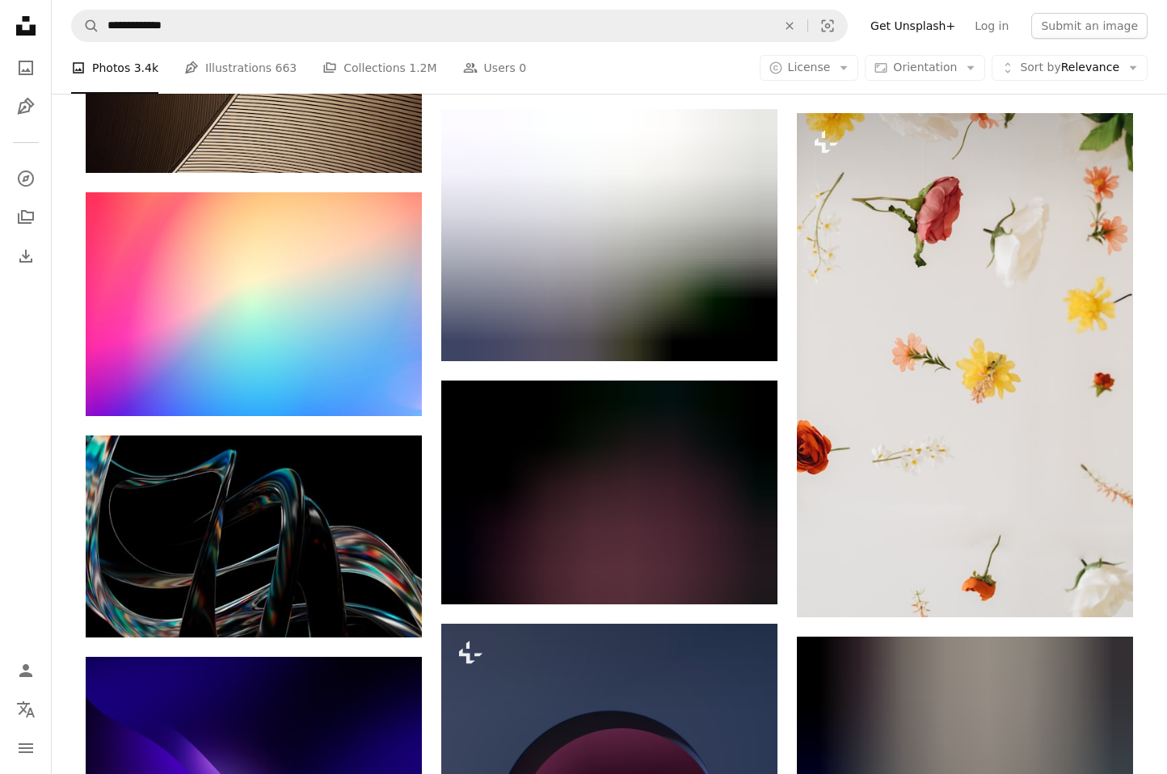
scroll to position [14415, 0]
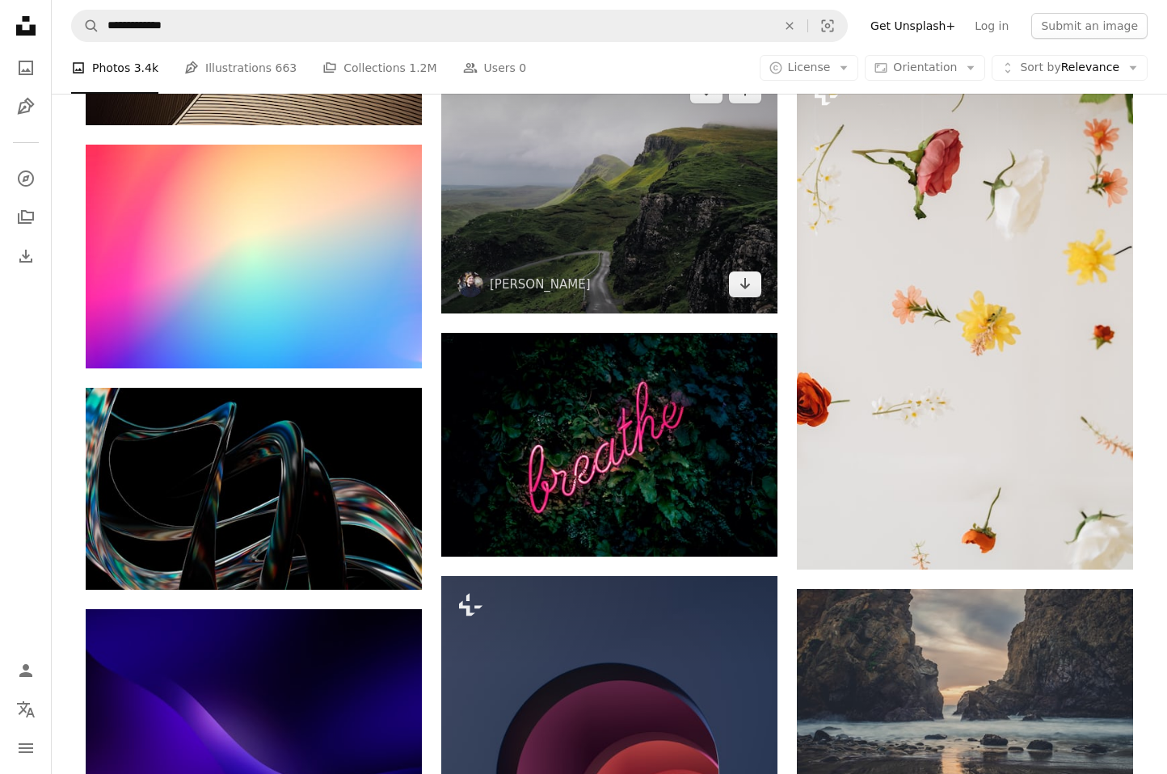
click at [549, 209] on img at bounding box center [609, 187] width 336 height 252
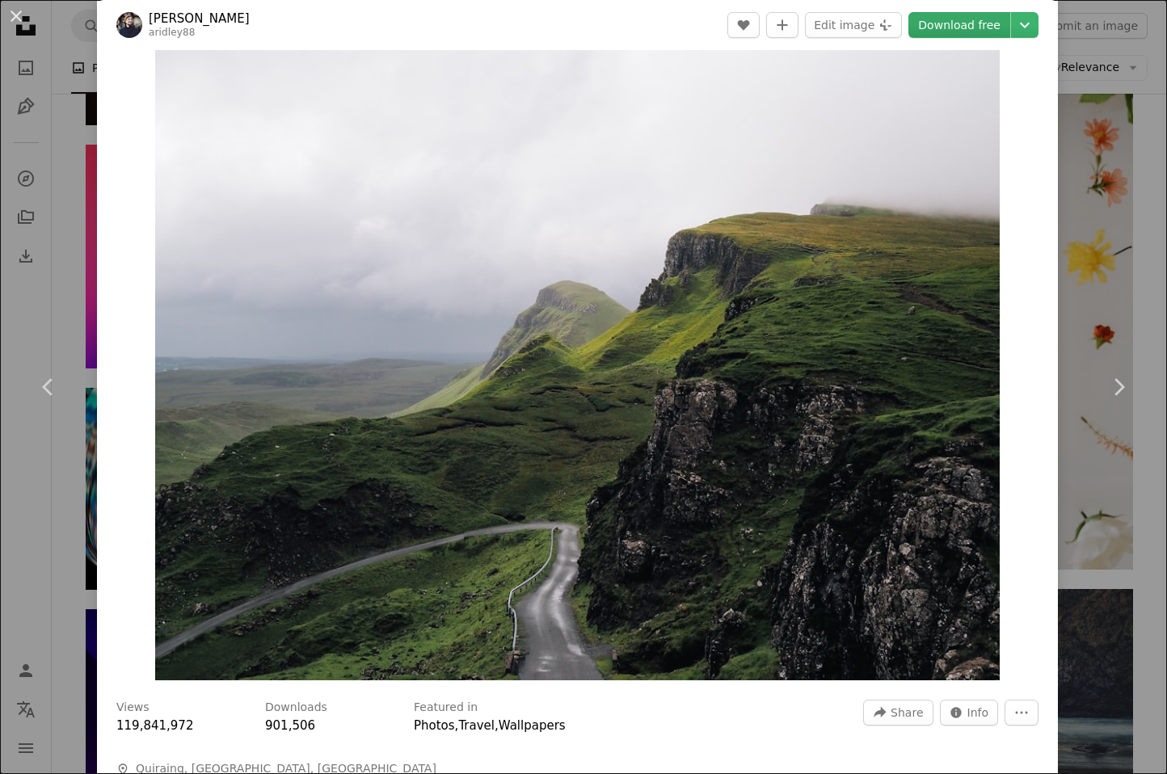
scroll to position [25, 0]
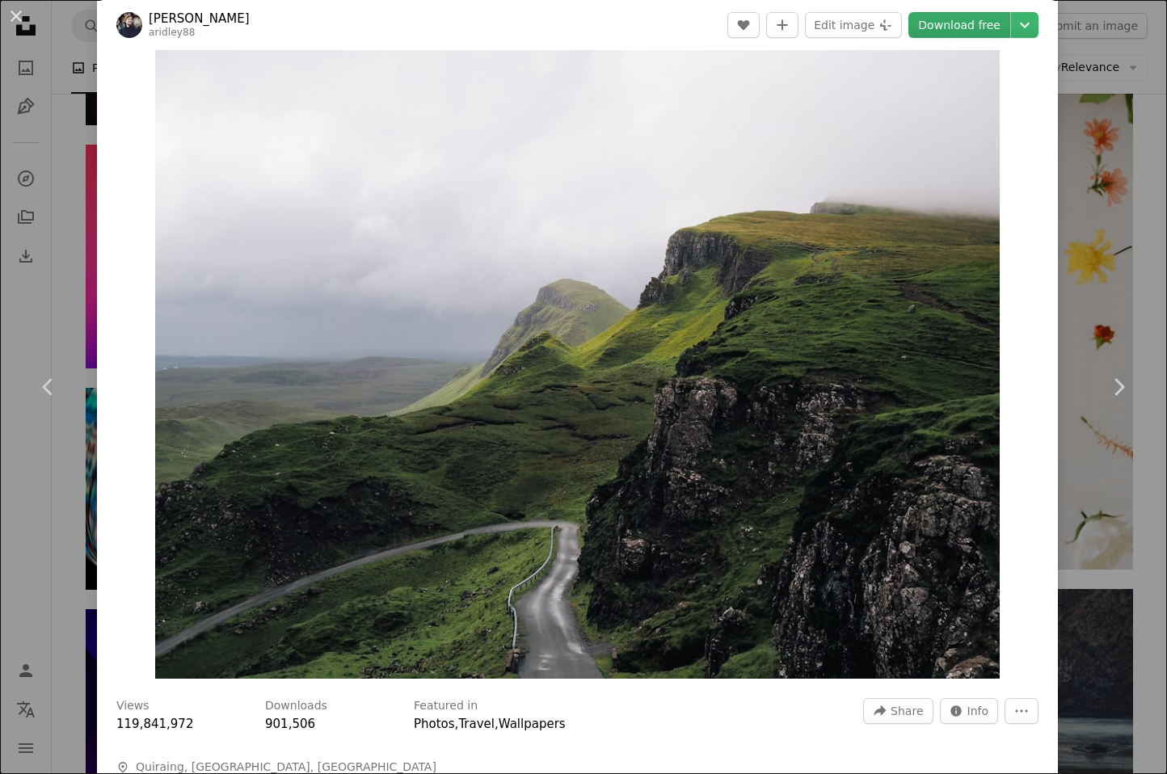
click at [954, 36] on link "Download free" at bounding box center [960, 25] width 102 height 26
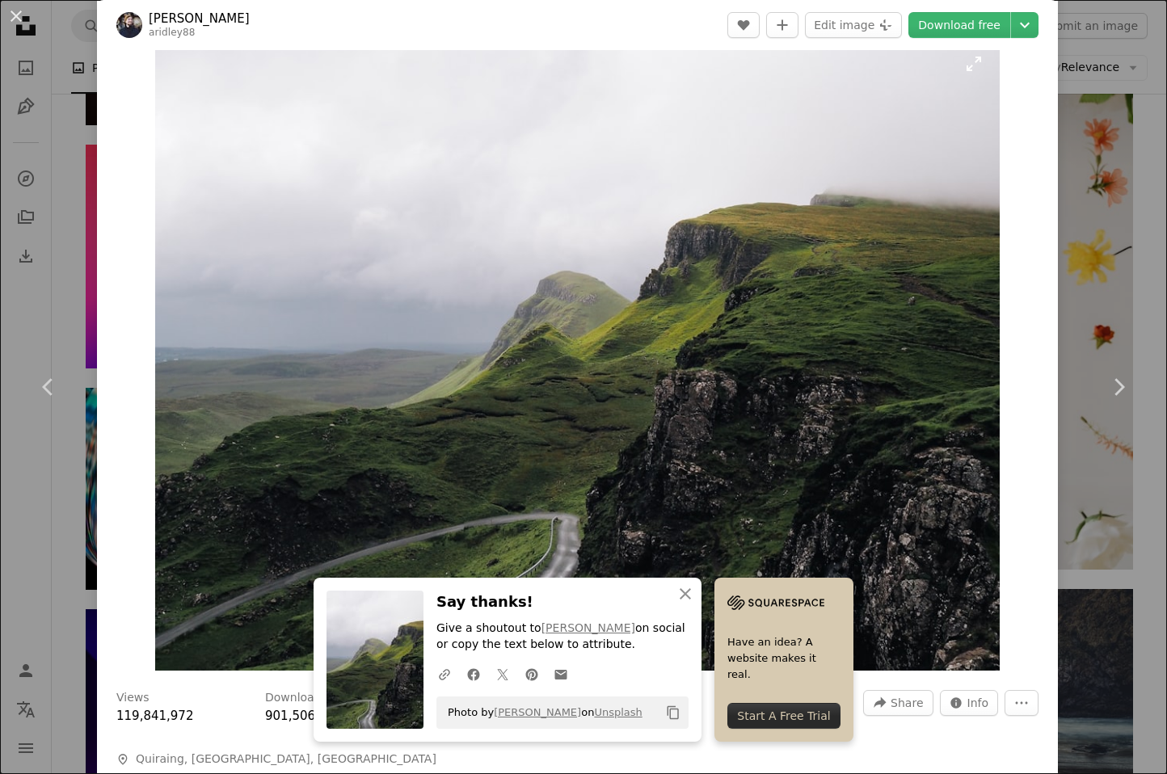
scroll to position [39, 0]
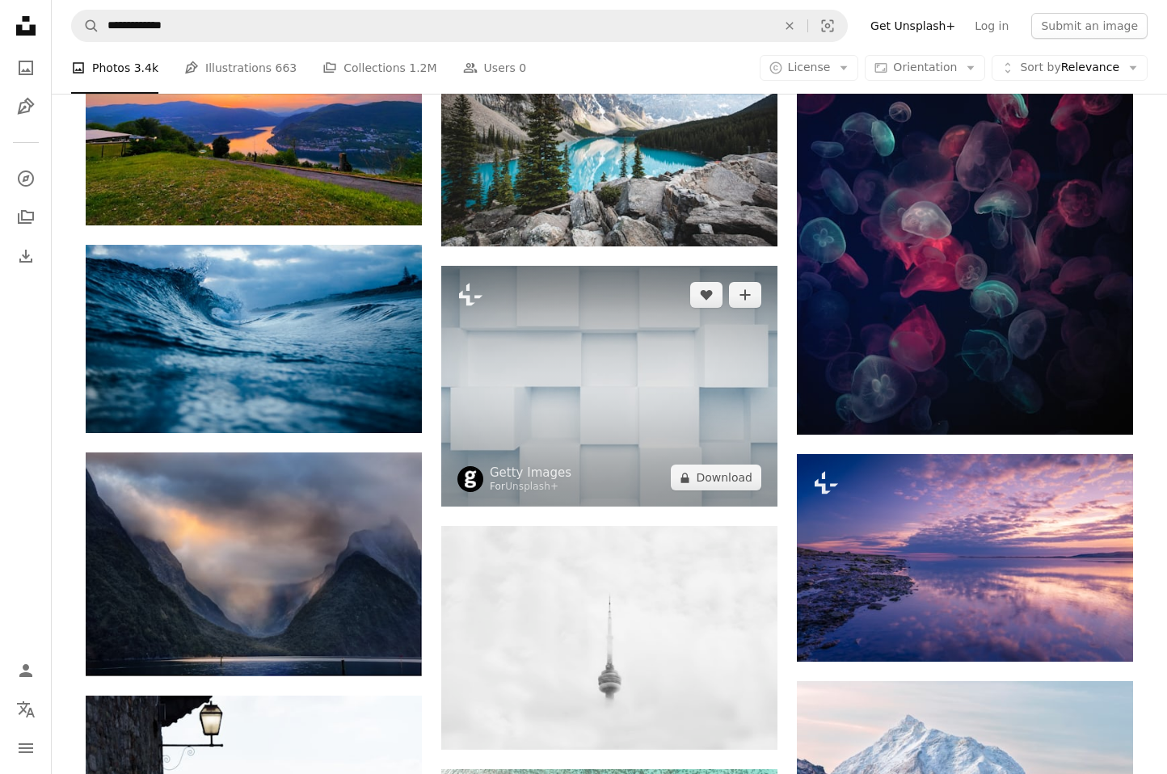
scroll to position [23405, 0]
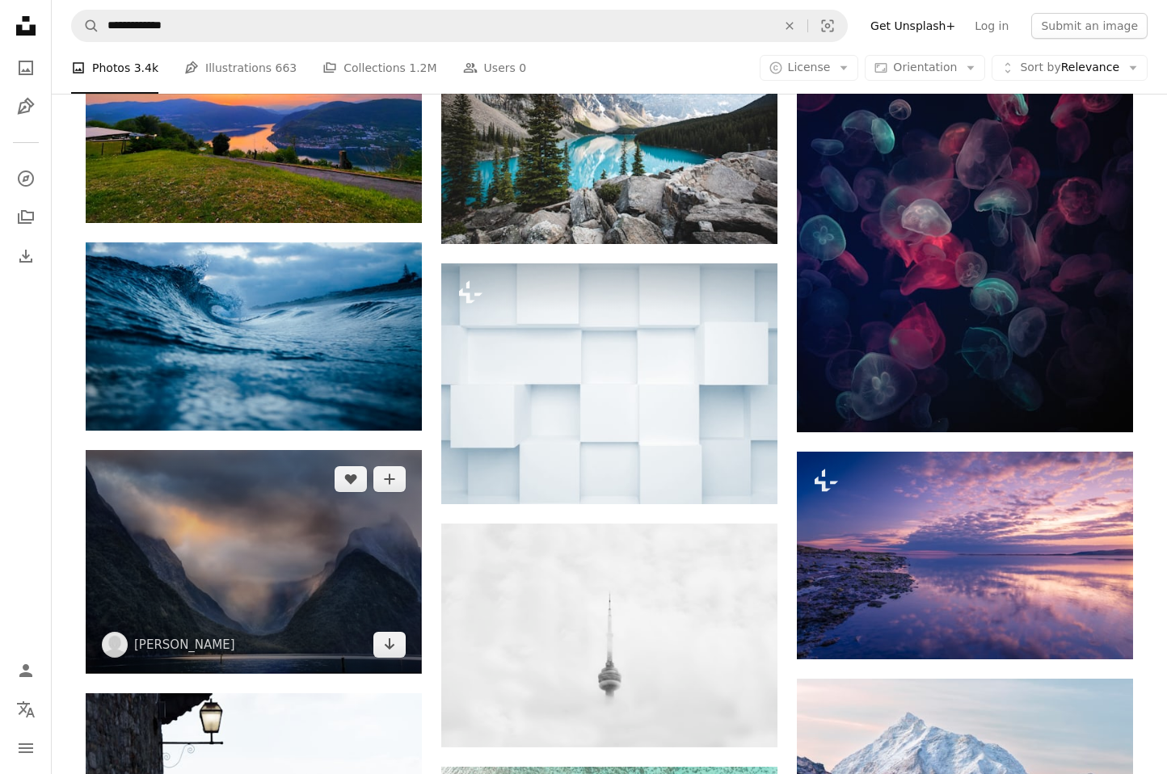
click at [275, 525] on img at bounding box center [254, 561] width 336 height 223
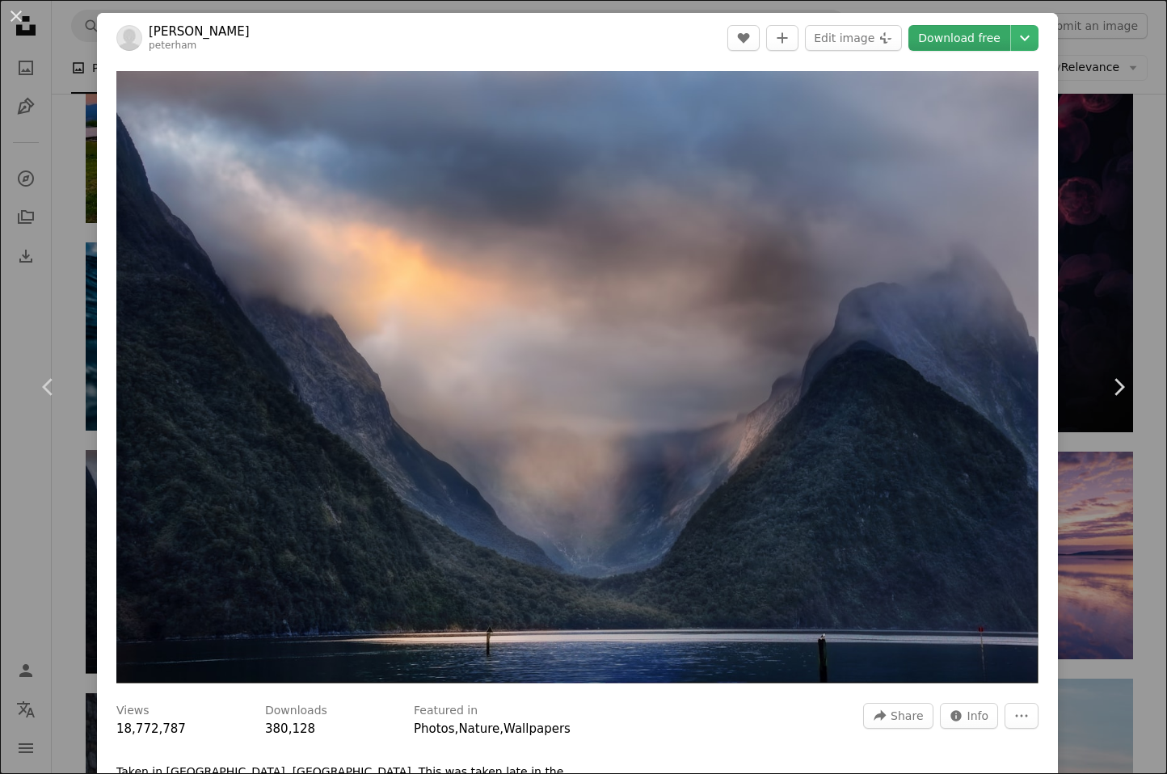
click at [956, 30] on link "Download free" at bounding box center [960, 38] width 102 height 26
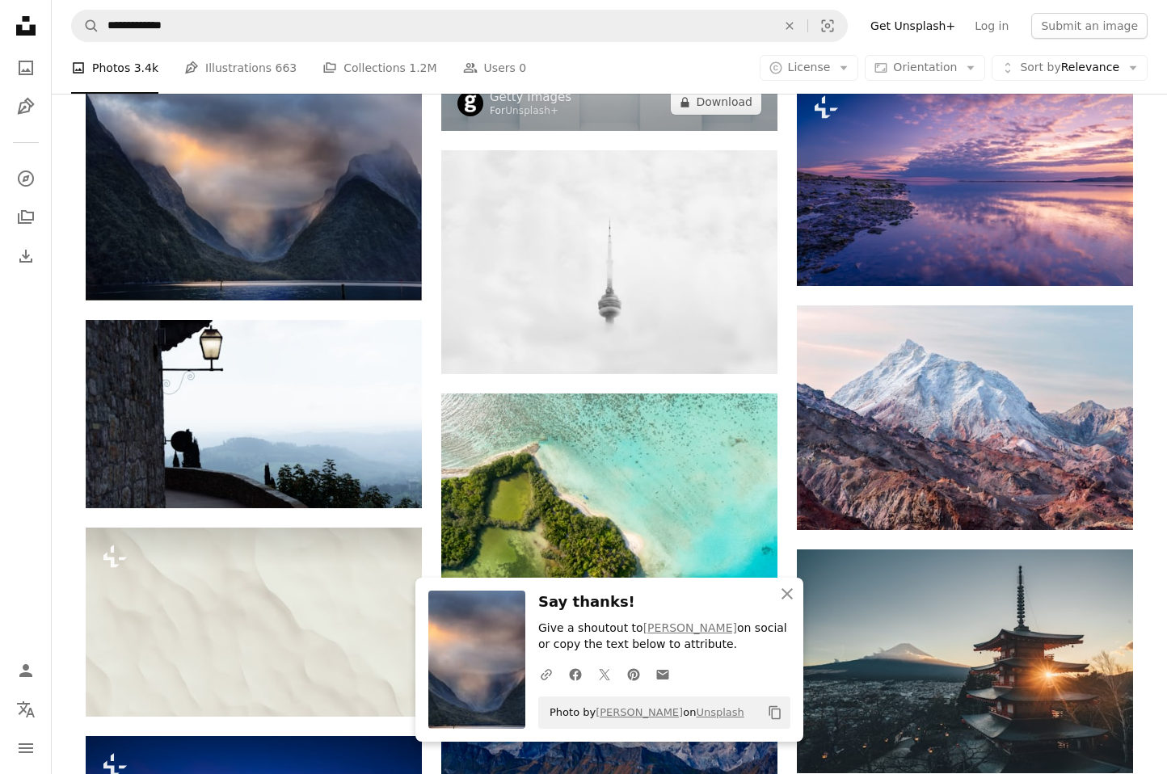
scroll to position [23780, 0]
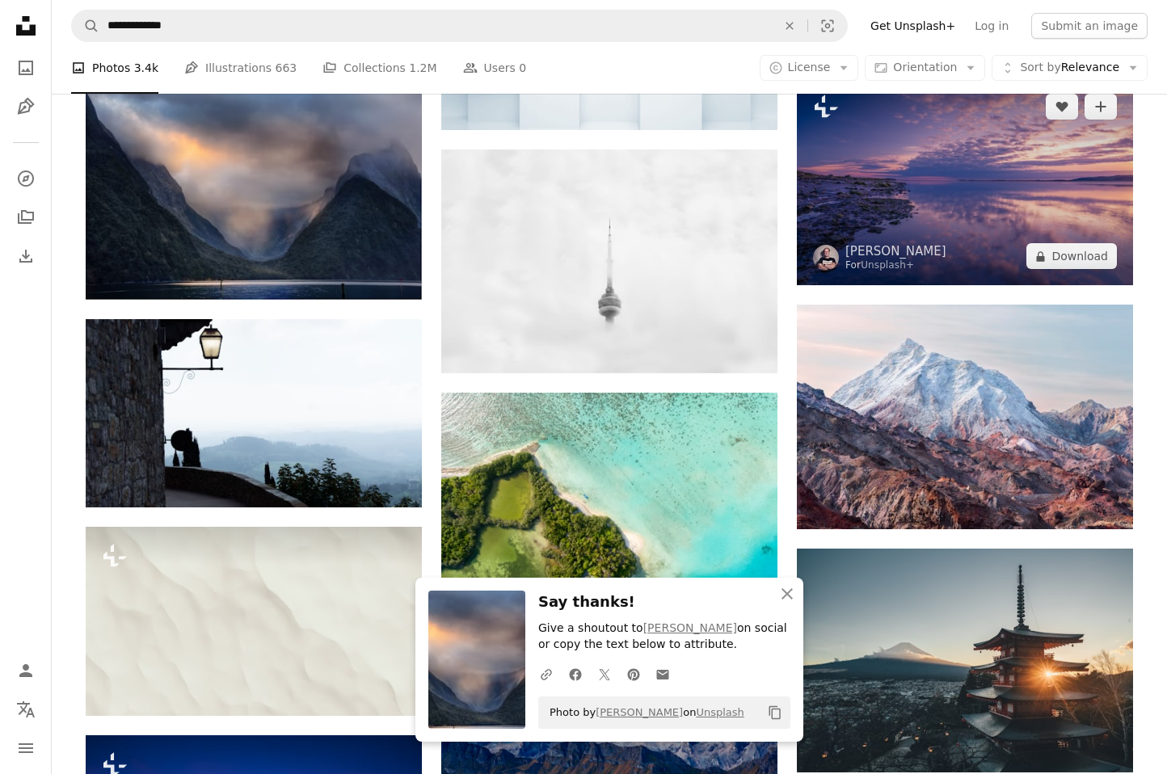
click at [926, 229] on img at bounding box center [965, 182] width 336 height 209
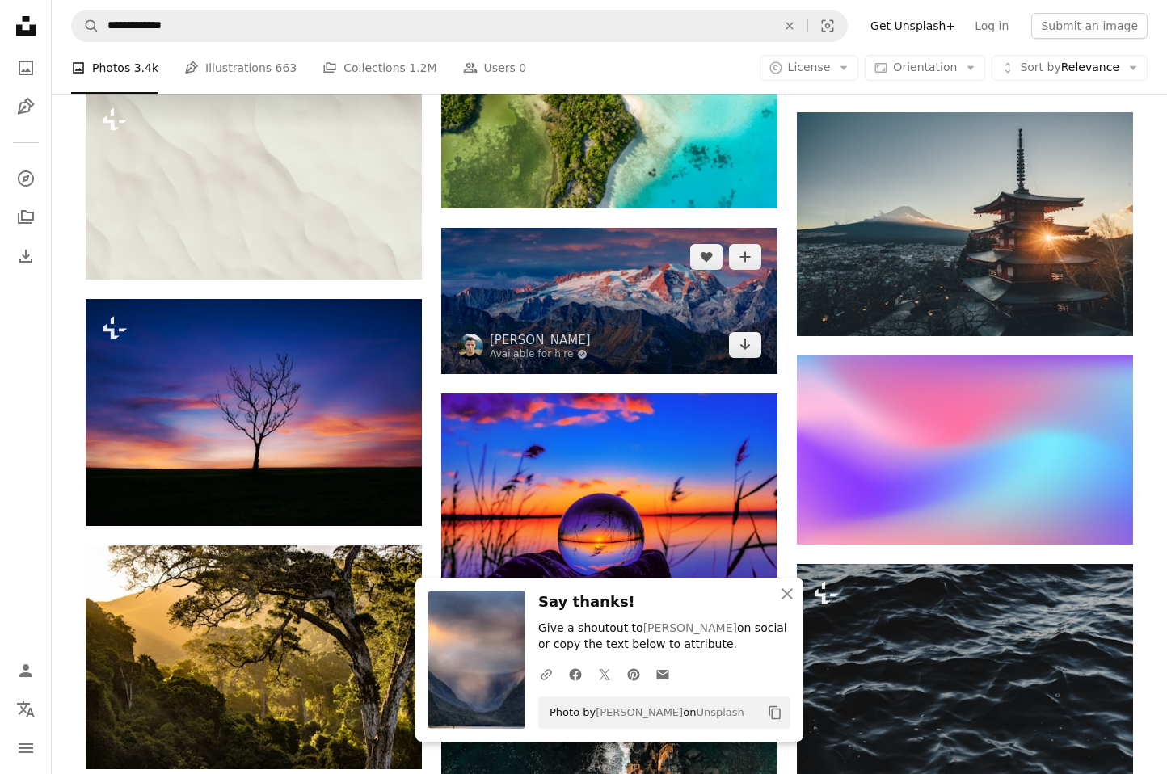
click at [598, 295] on img at bounding box center [609, 301] width 336 height 146
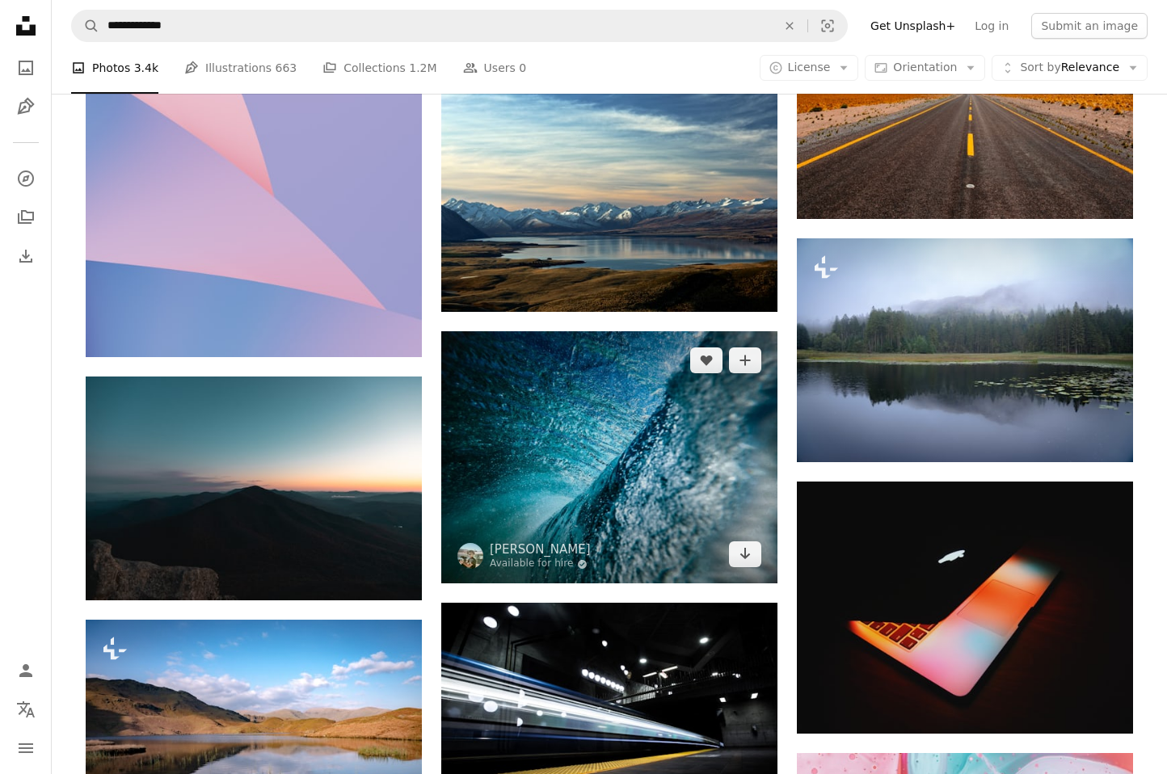
scroll to position [34115, 0]
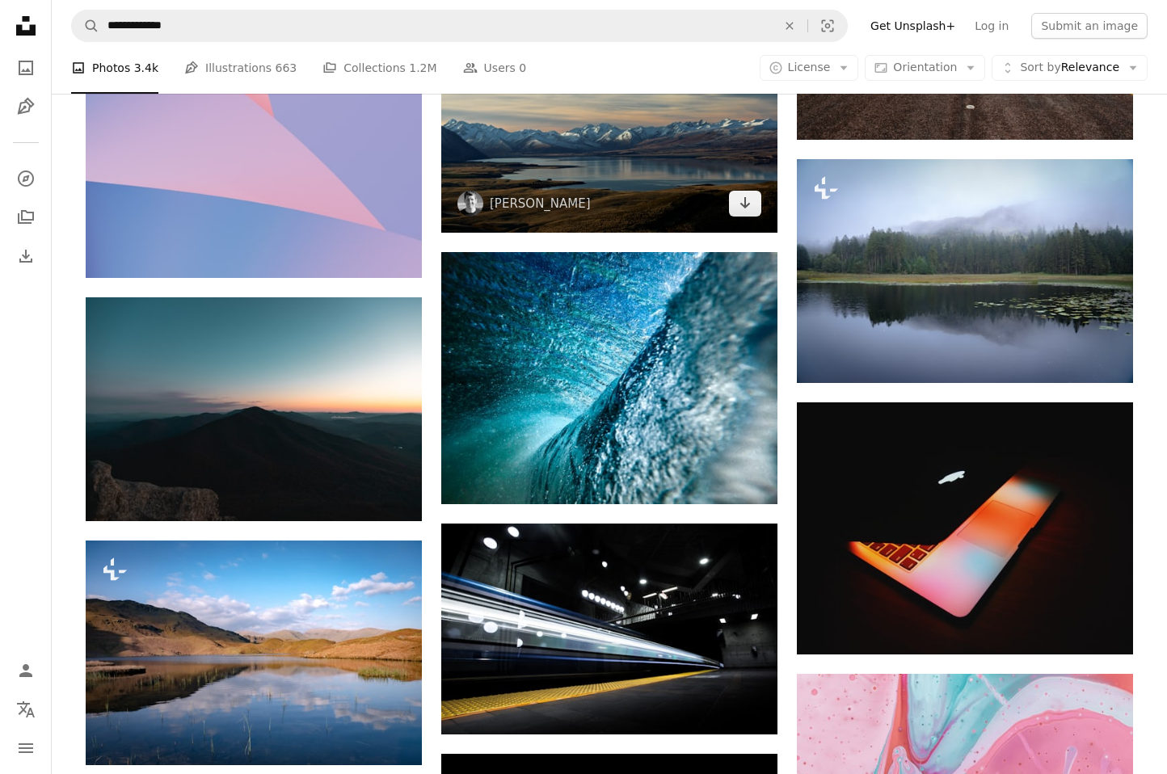
click at [542, 191] on span "[PERSON_NAME]" at bounding box center [524, 204] width 133 height 26
click at [608, 148] on img at bounding box center [609, 121] width 336 height 224
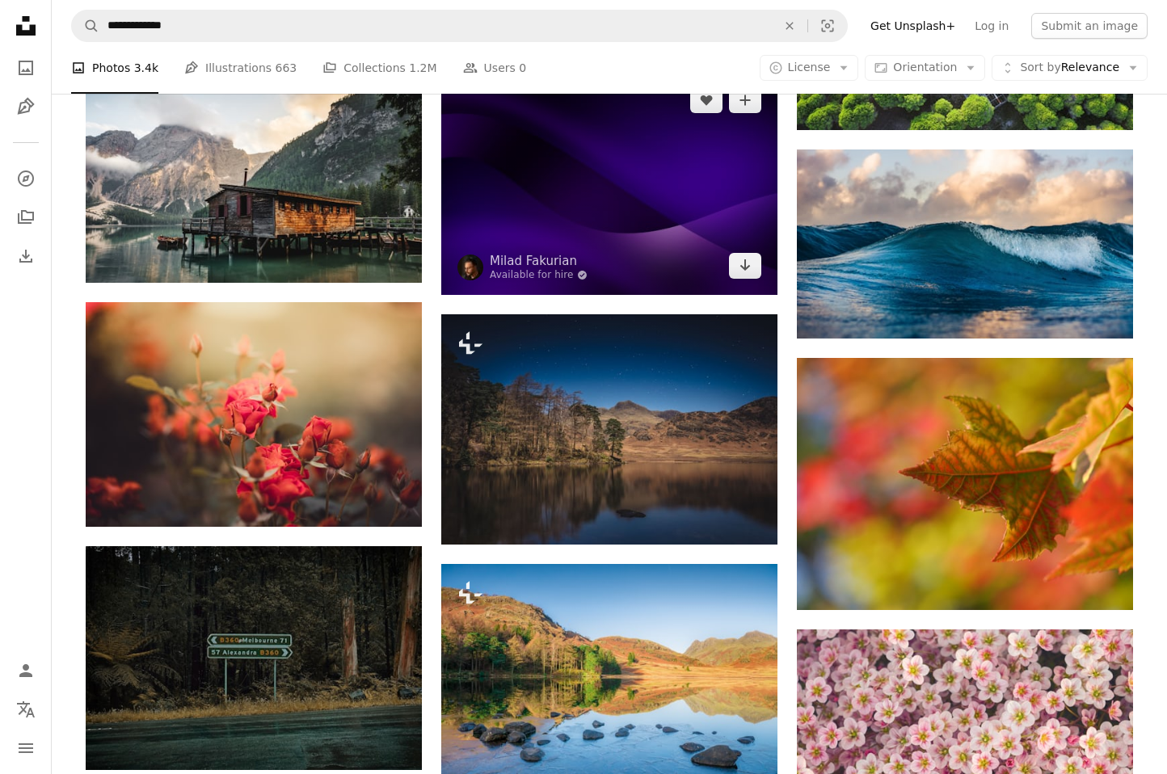
scroll to position [35787, 0]
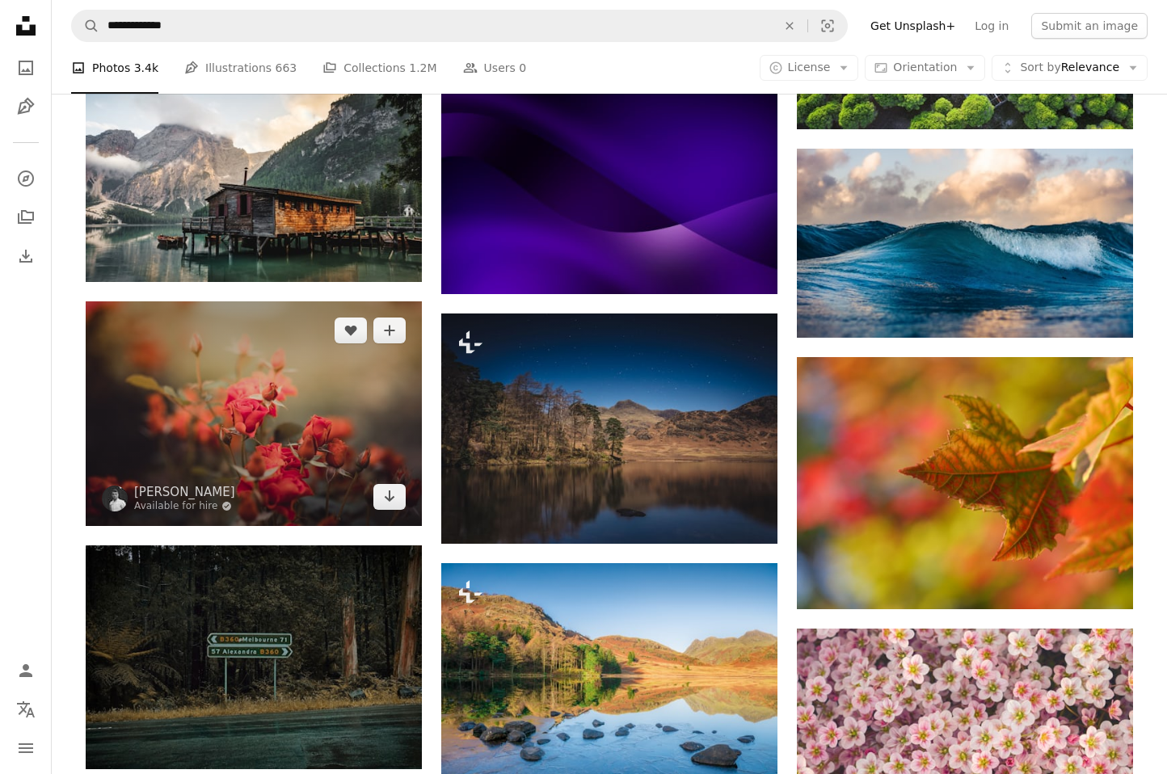
click at [286, 337] on img at bounding box center [254, 414] width 336 height 225
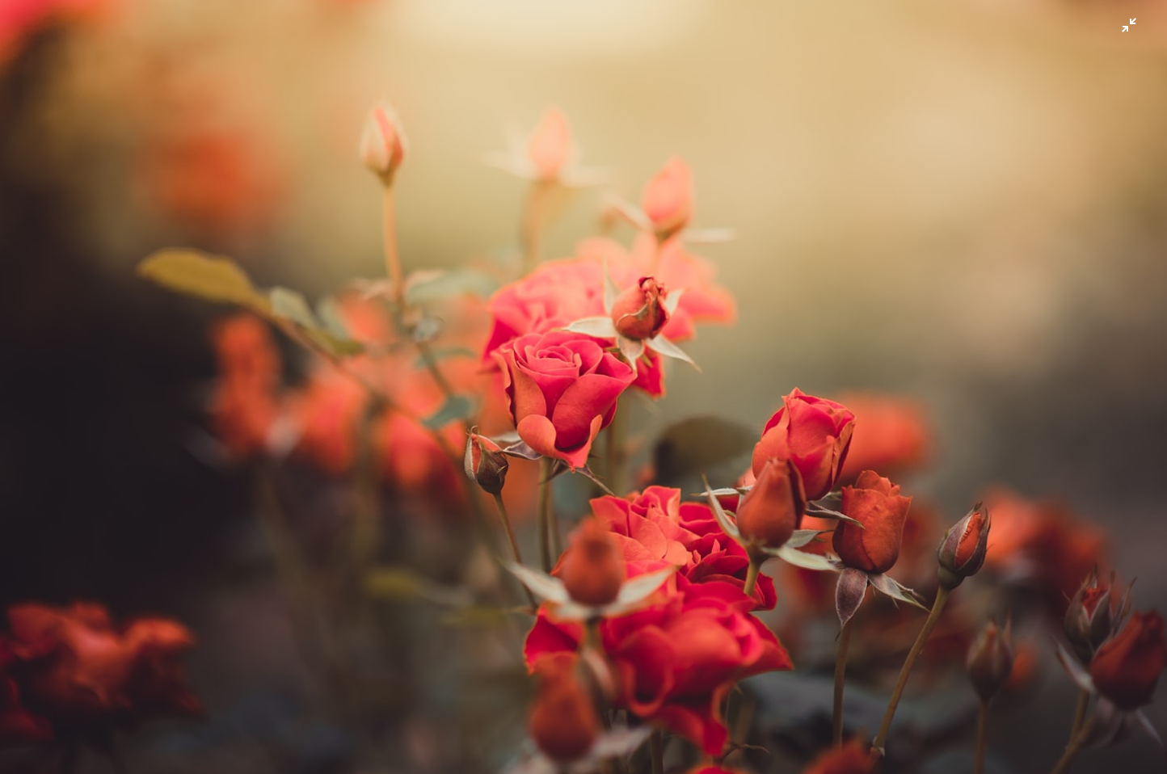
scroll to position [1, 0]
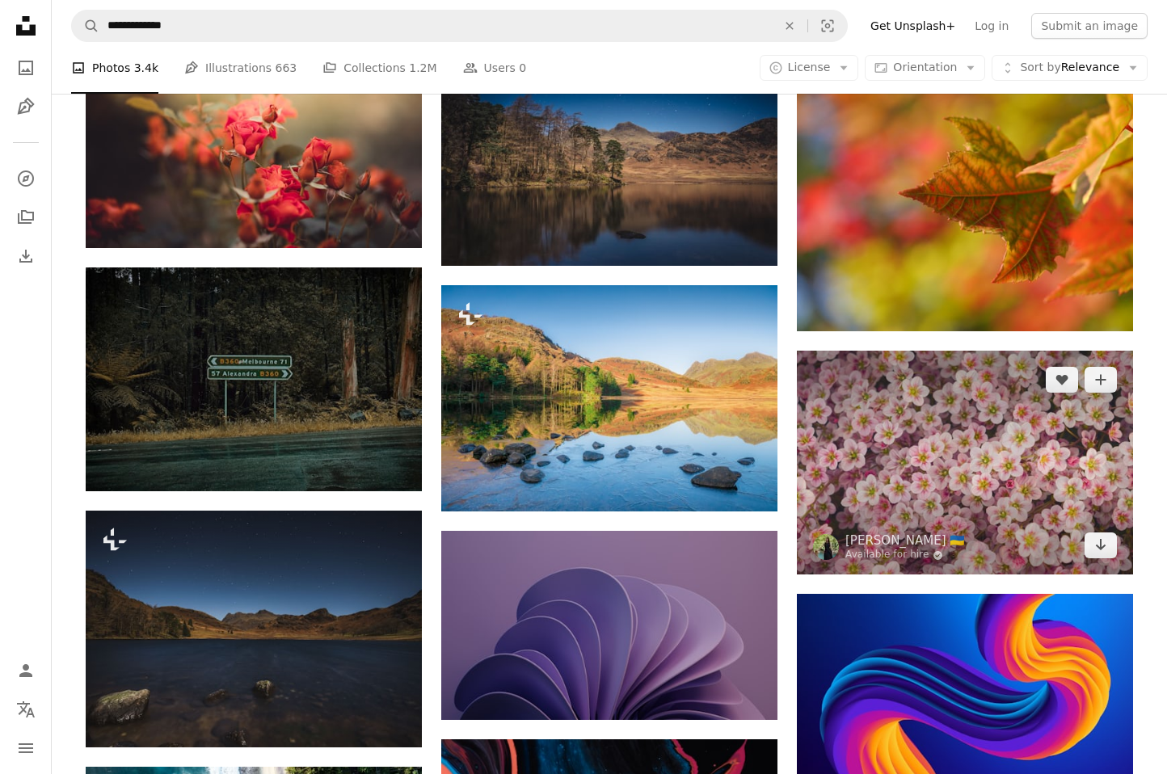
scroll to position [36197, 0]
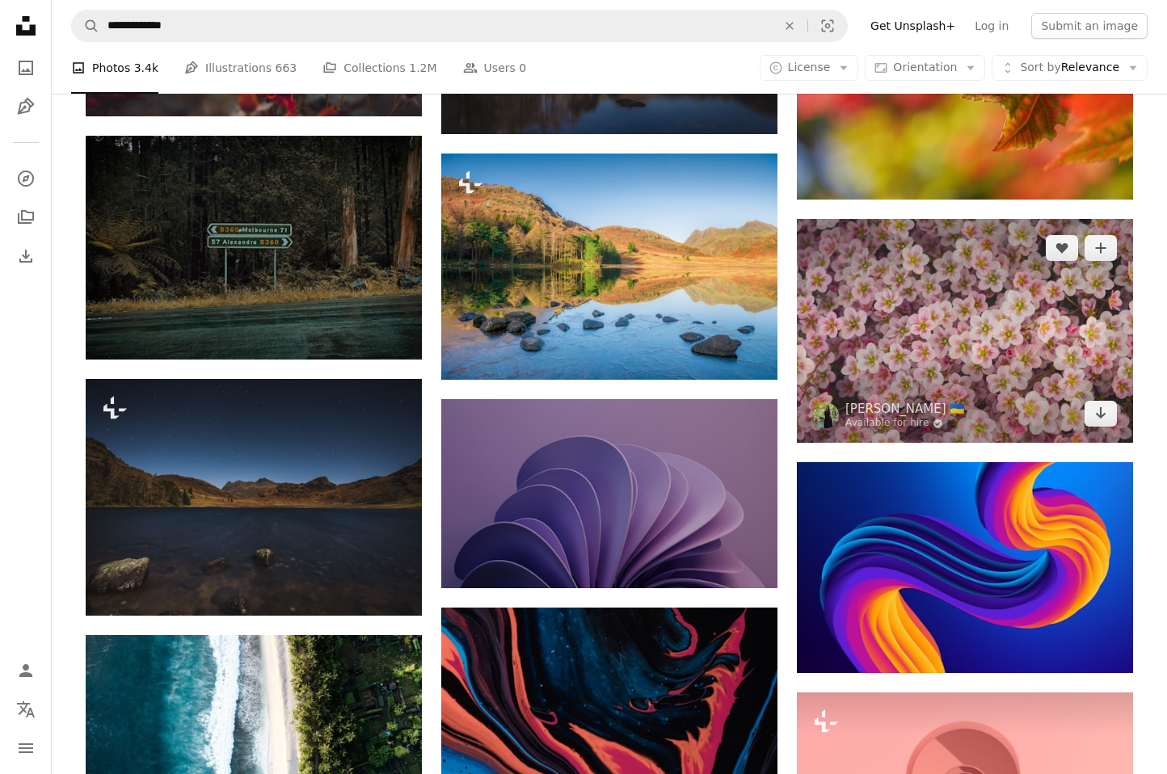
click at [912, 339] on img at bounding box center [965, 331] width 336 height 224
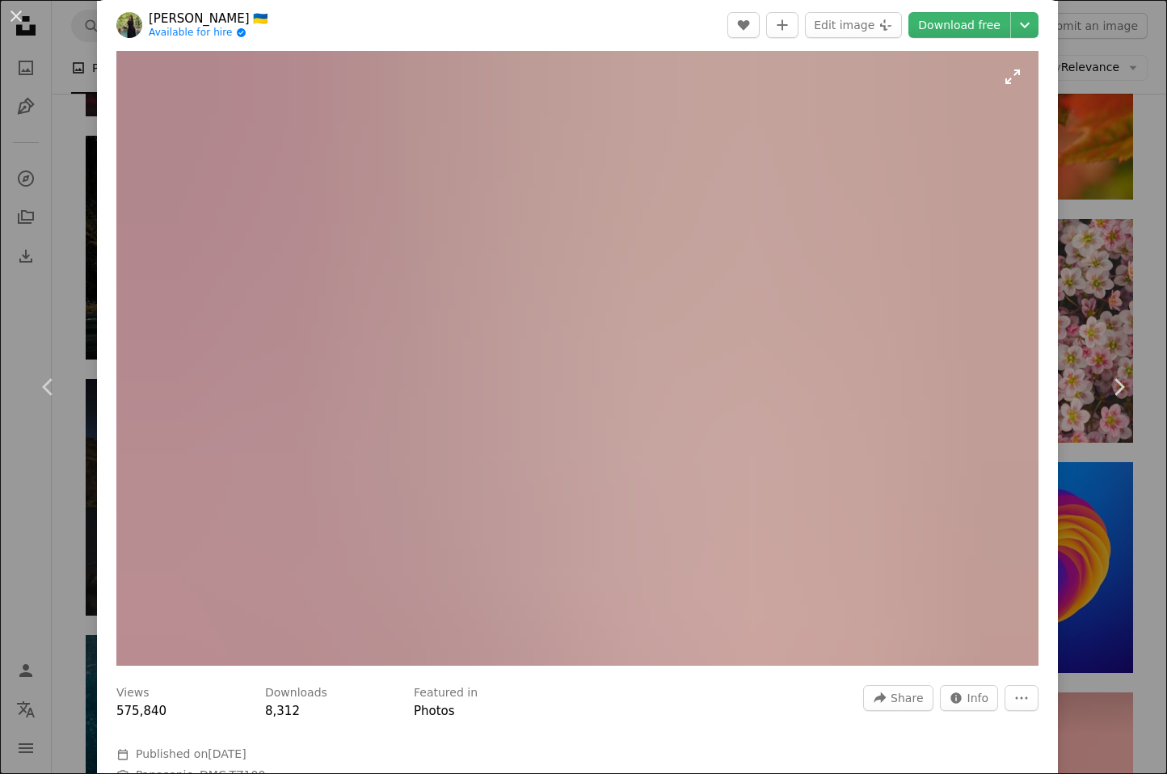
scroll to position [23, 0]
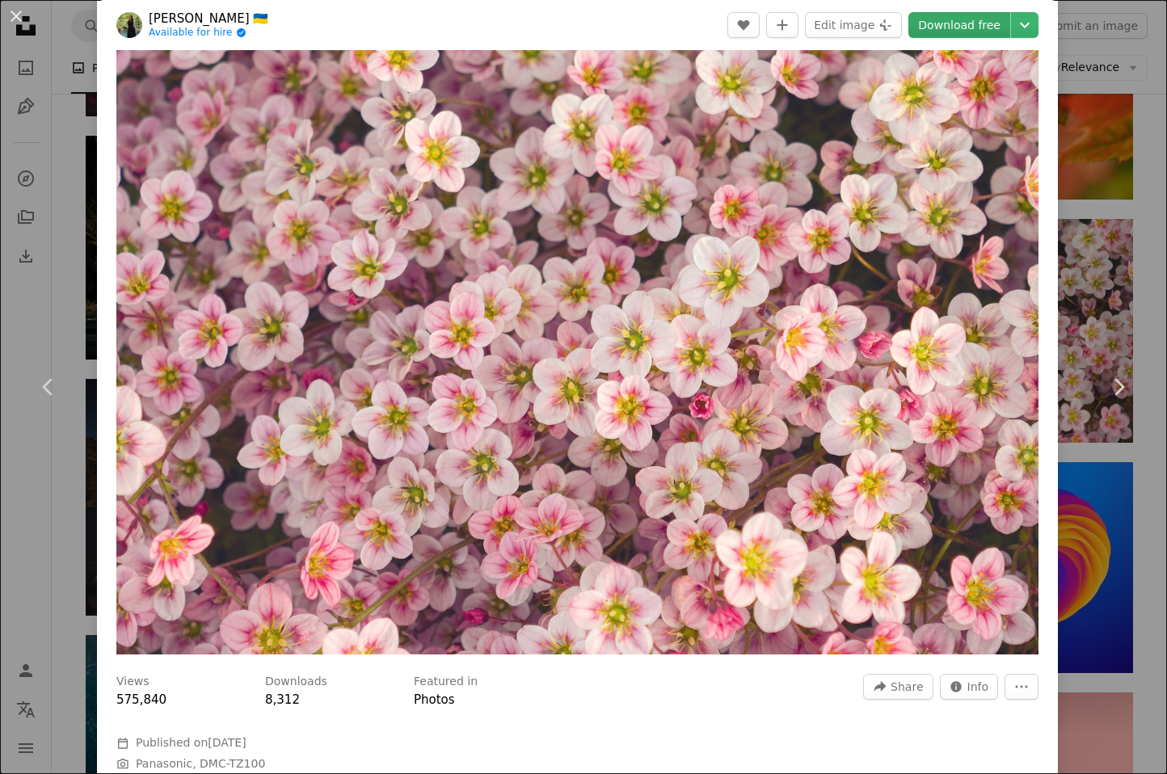
click at [948, 27] on link "Download free" at bounding box center [960, 25] width 102 height 26
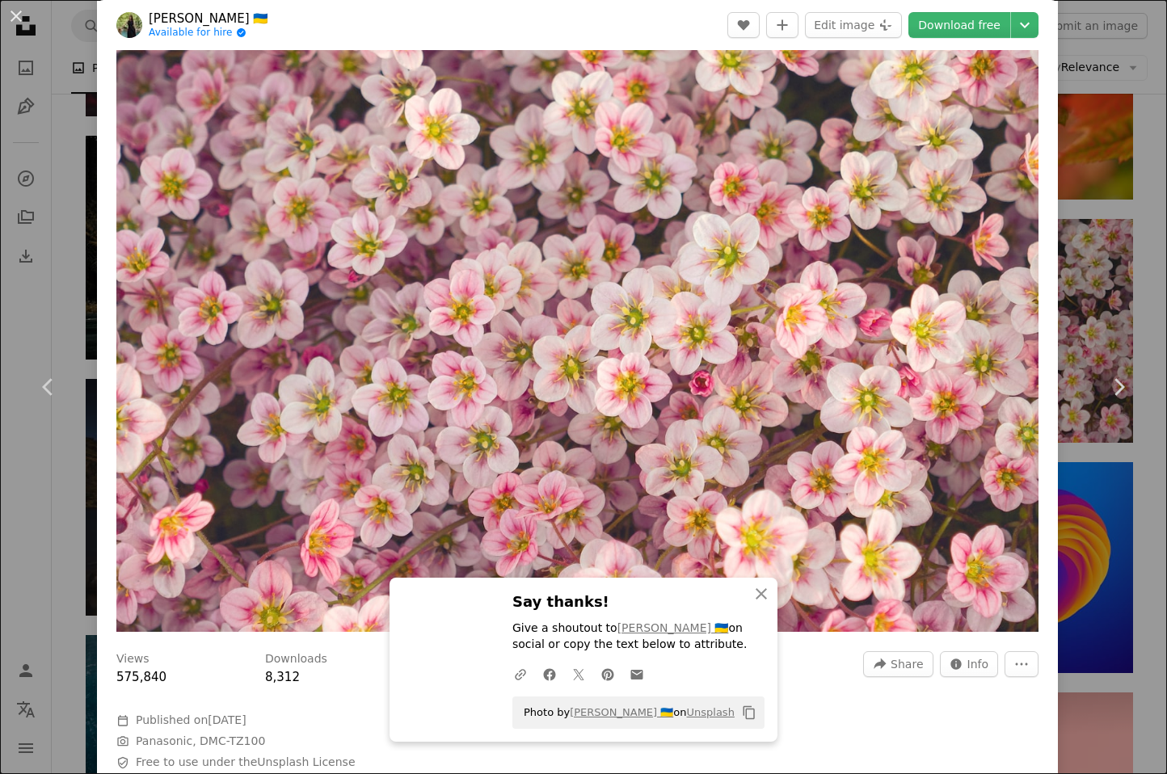
scroll to position [56, 0]
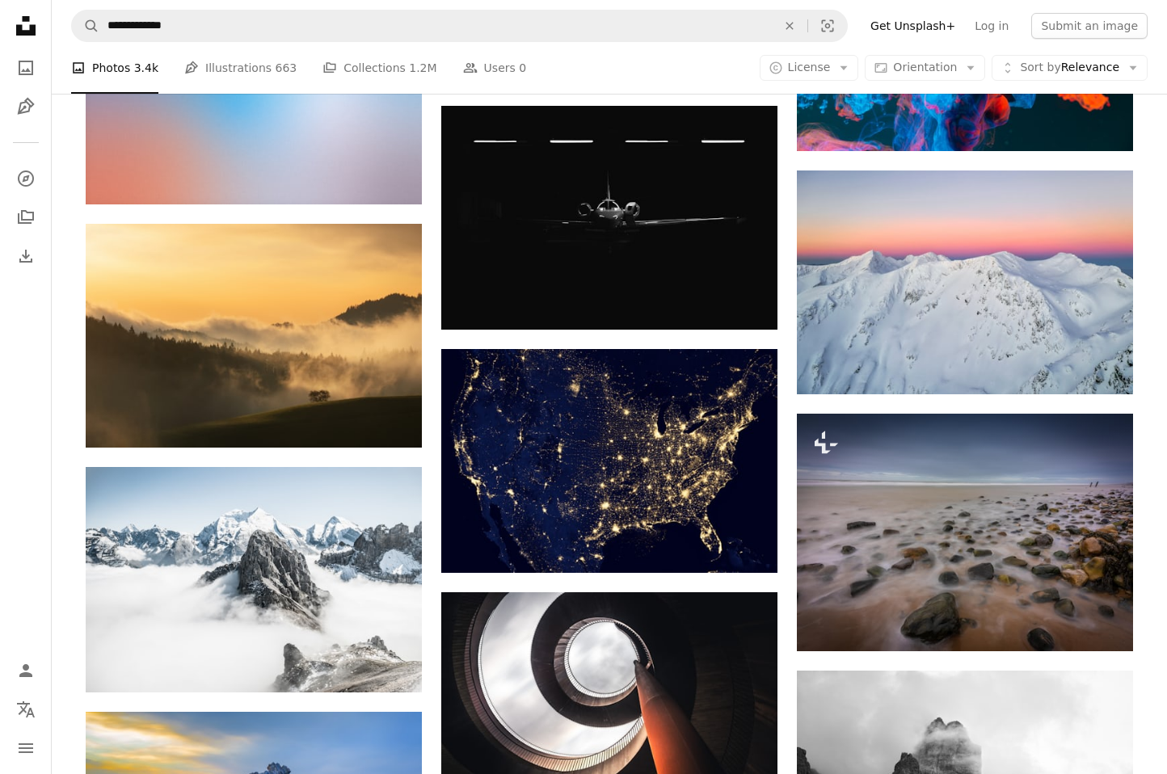
scroll to position [39880, 0]
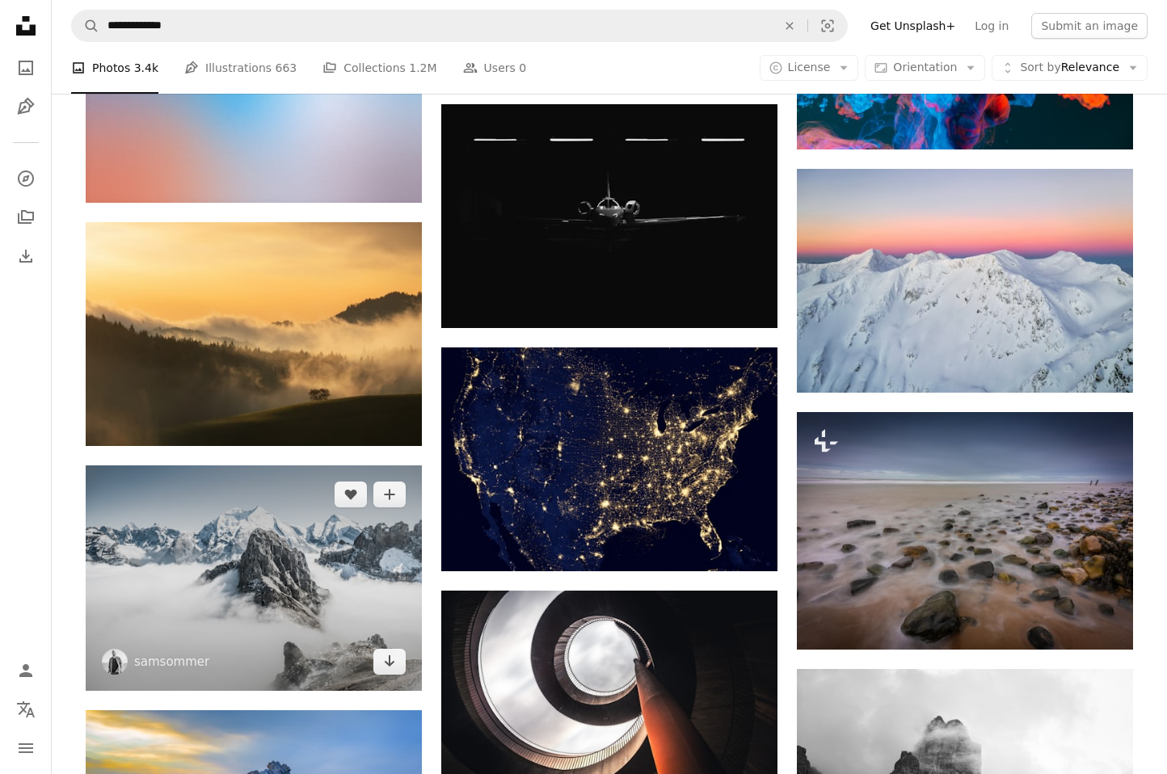
click at [280, 491] on img at bounding box center [254, 579] width 336 height 226
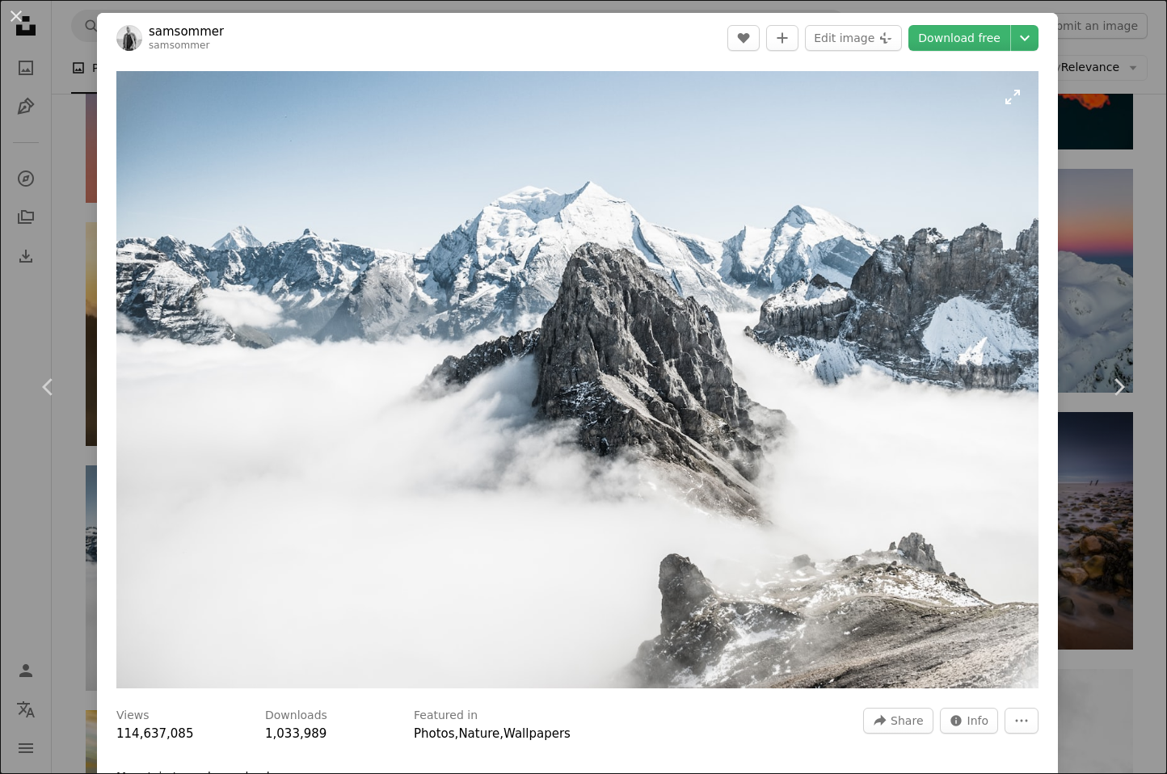
scroll to position [2, 0]
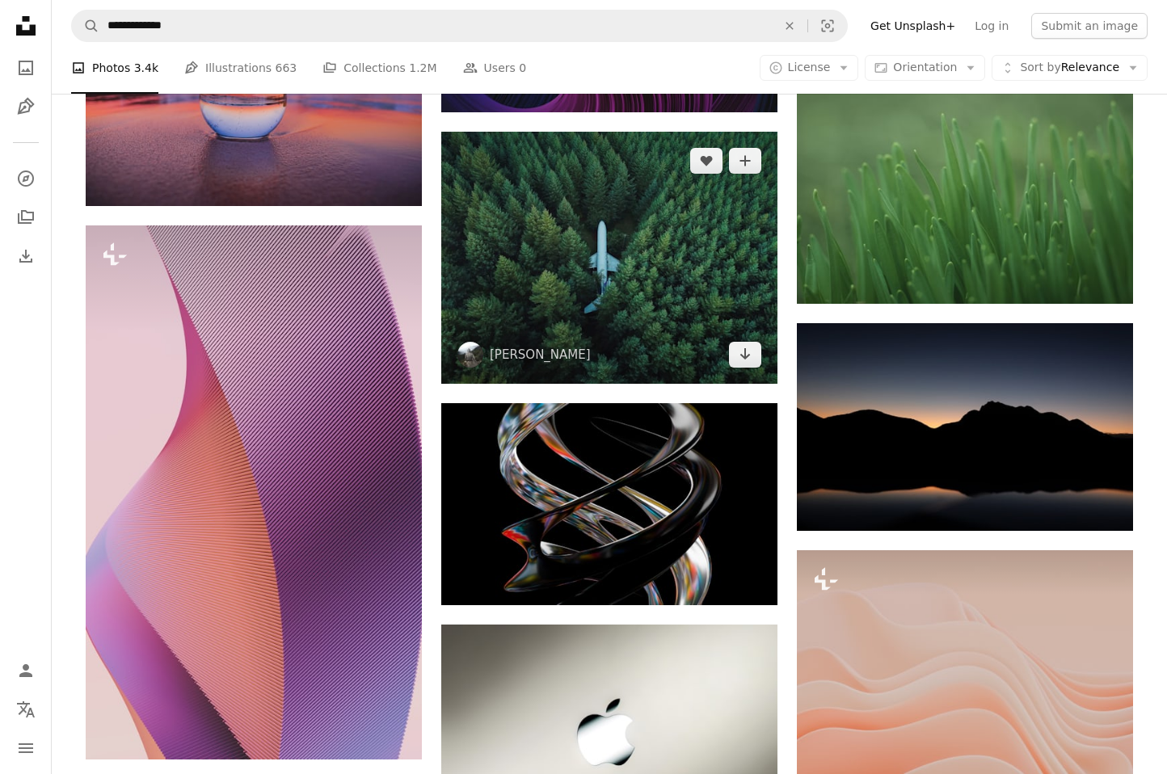
scroll to position [46202, 0]
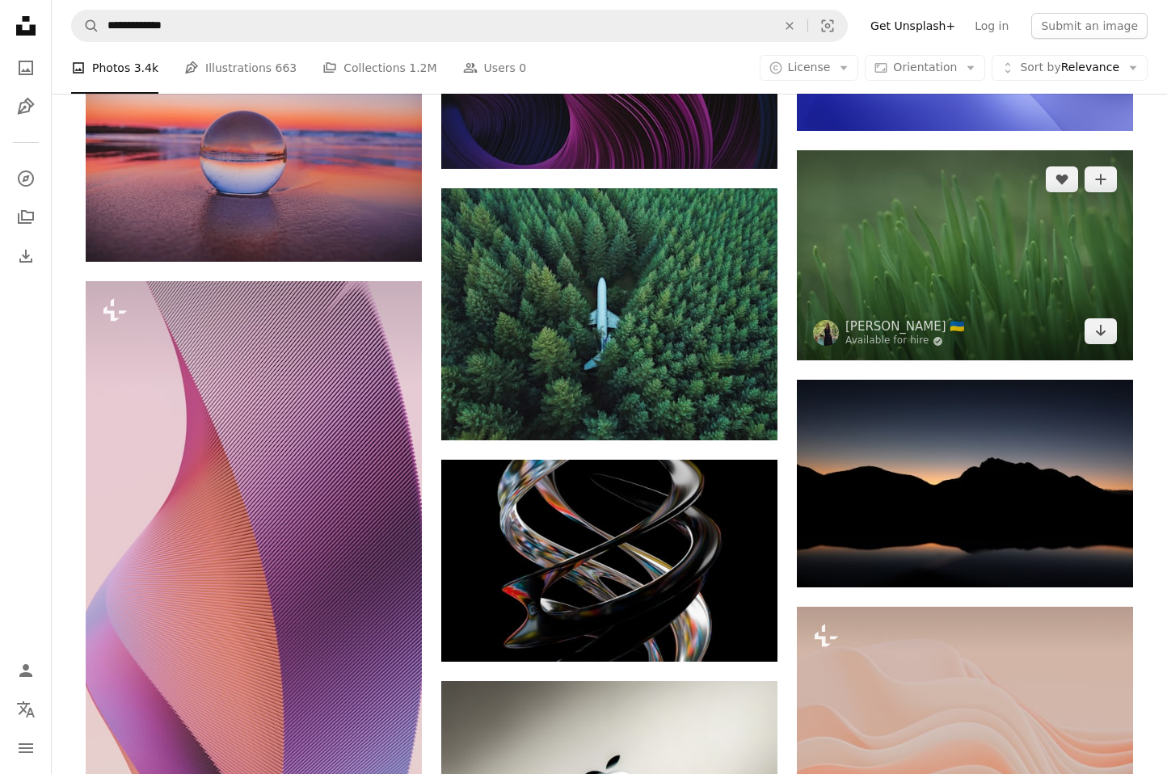
click at [1004, 258] on img at bounding box center [965, 255] width 336 height 210
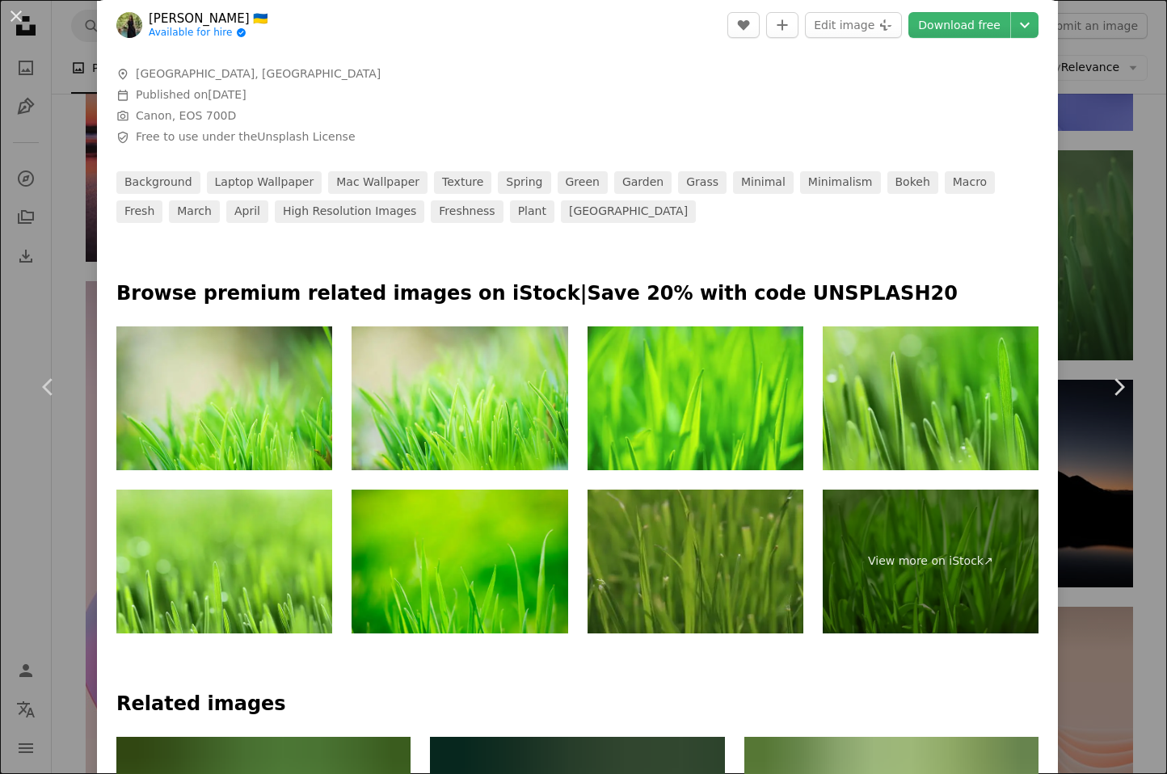
scroll to position [1325, 0]
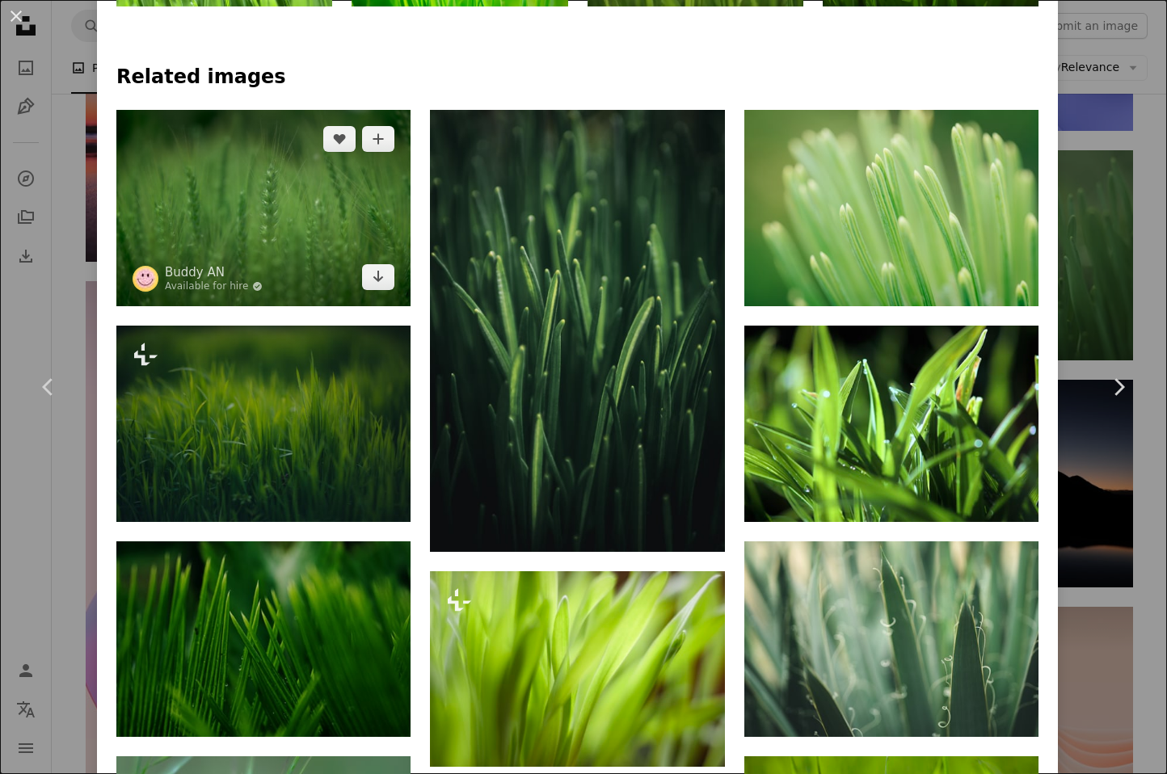
drag, startPoint x: 351, startPoint y: 198, endPoint x: 387, endPoint y: 215, distance: 40.1
click at [351, 198] on img at bounding box center [263, 208] width 294 height 196
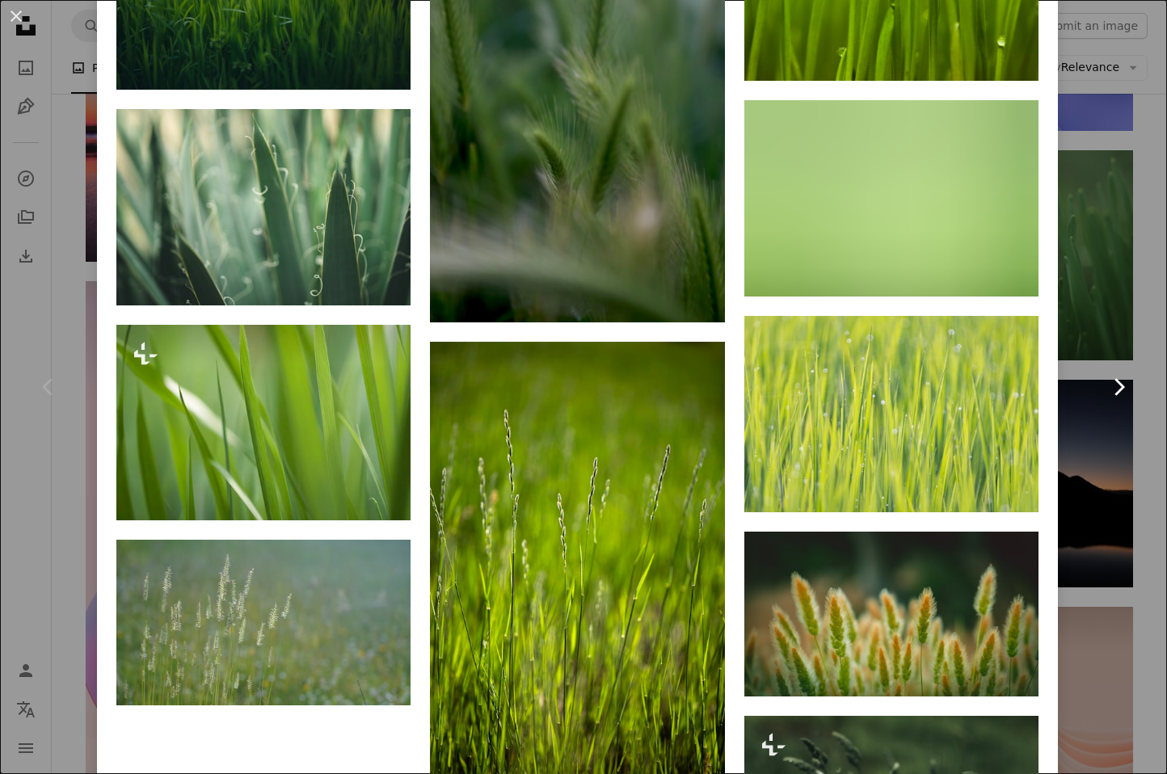
scroll to position [2666, 0]
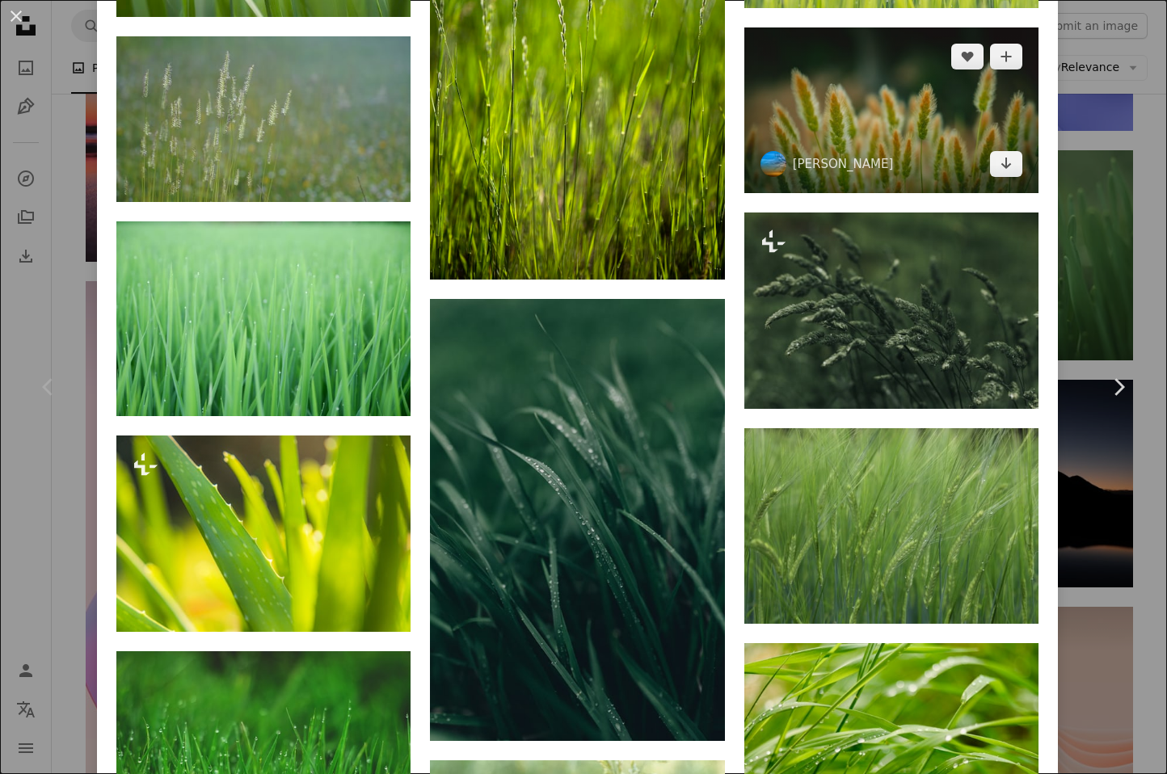
click at [943, 135] on img at bounding box center [892, 110] width 294 height 166
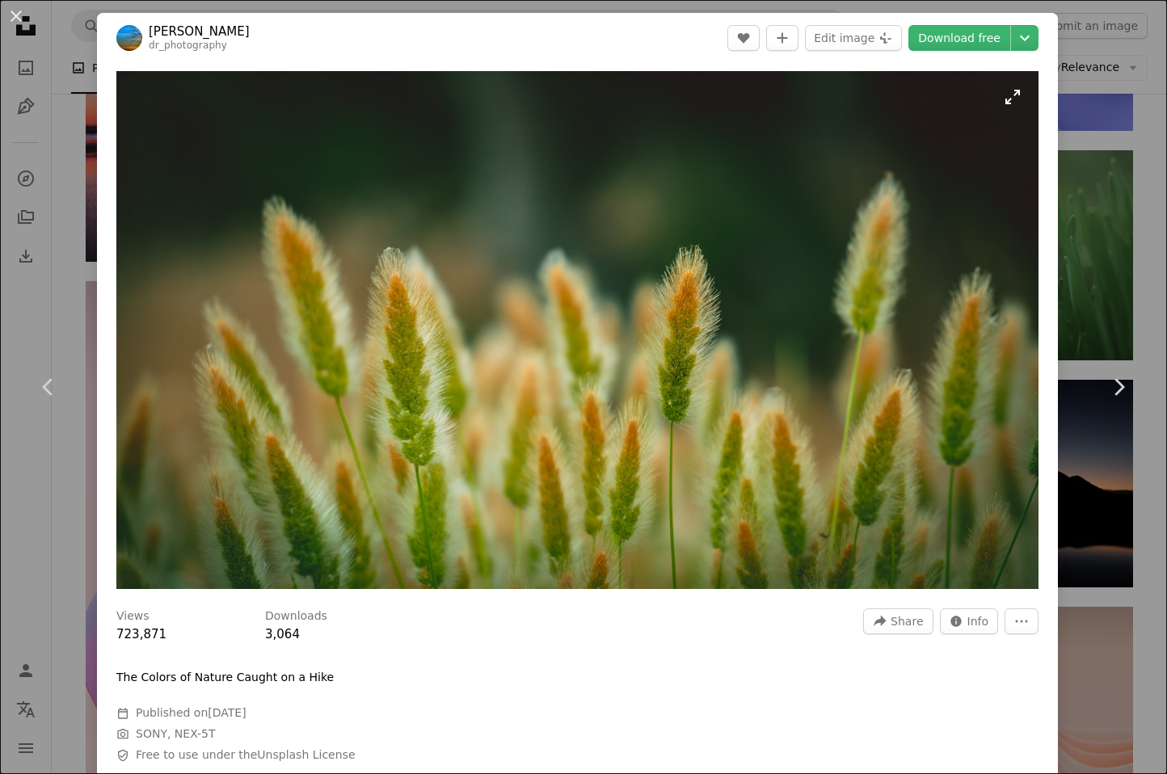
click at [1017, 102] on img "Zoom in on this image" at bounding box center [577, 330] width 922 height 518
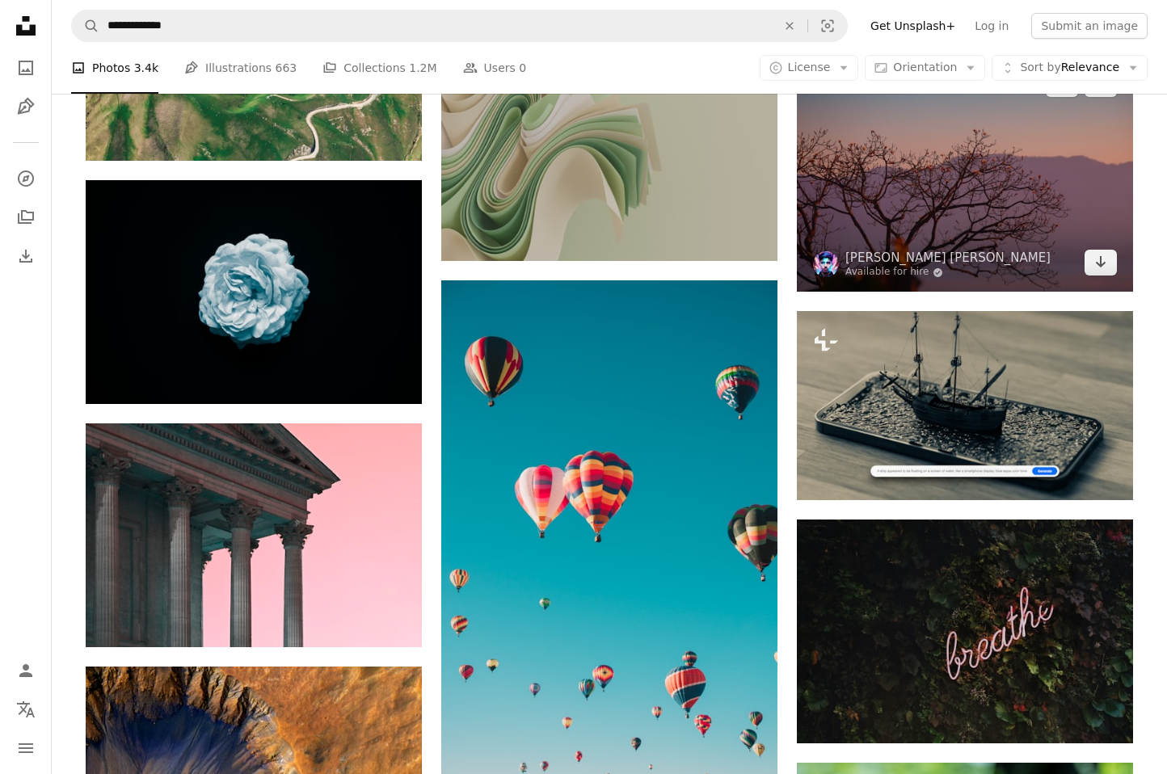
scroll to position [49610, 0]
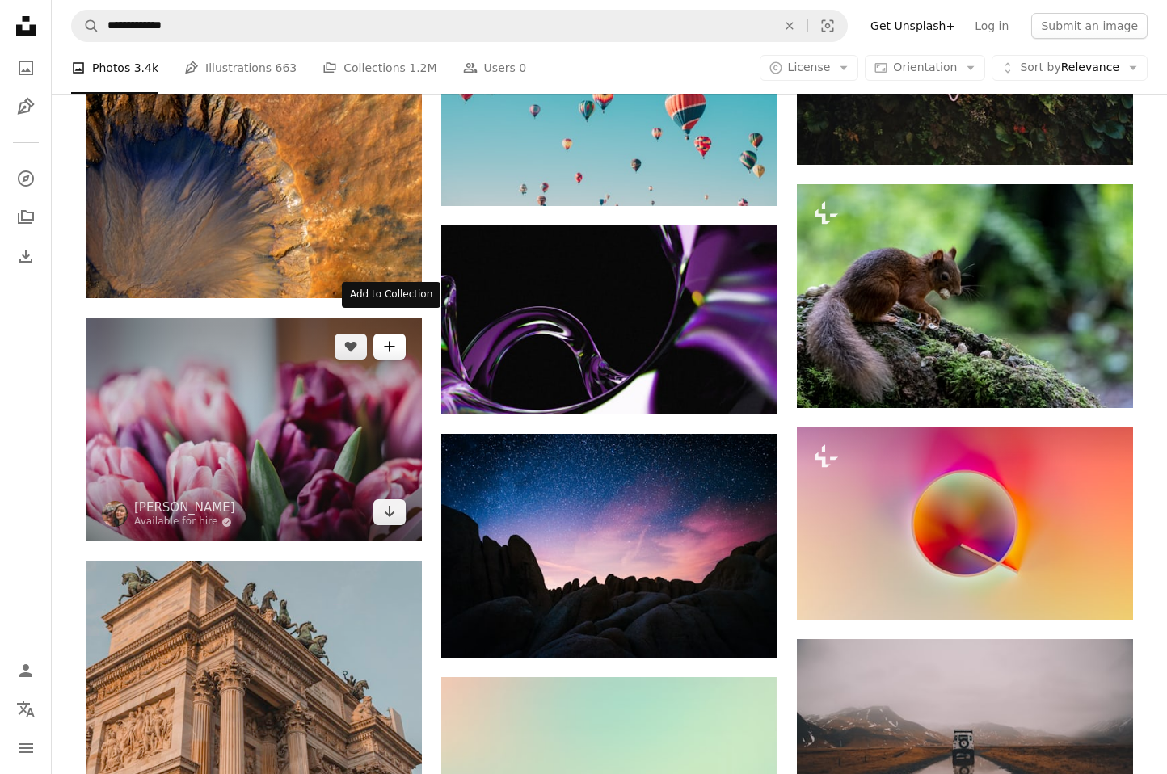
click at [373, 334] on button "A plus sign" at bounding box center [389, 347] width 32 height 26
click at [272, 429] on img at bounding box center [254, 430] width 336 height 224
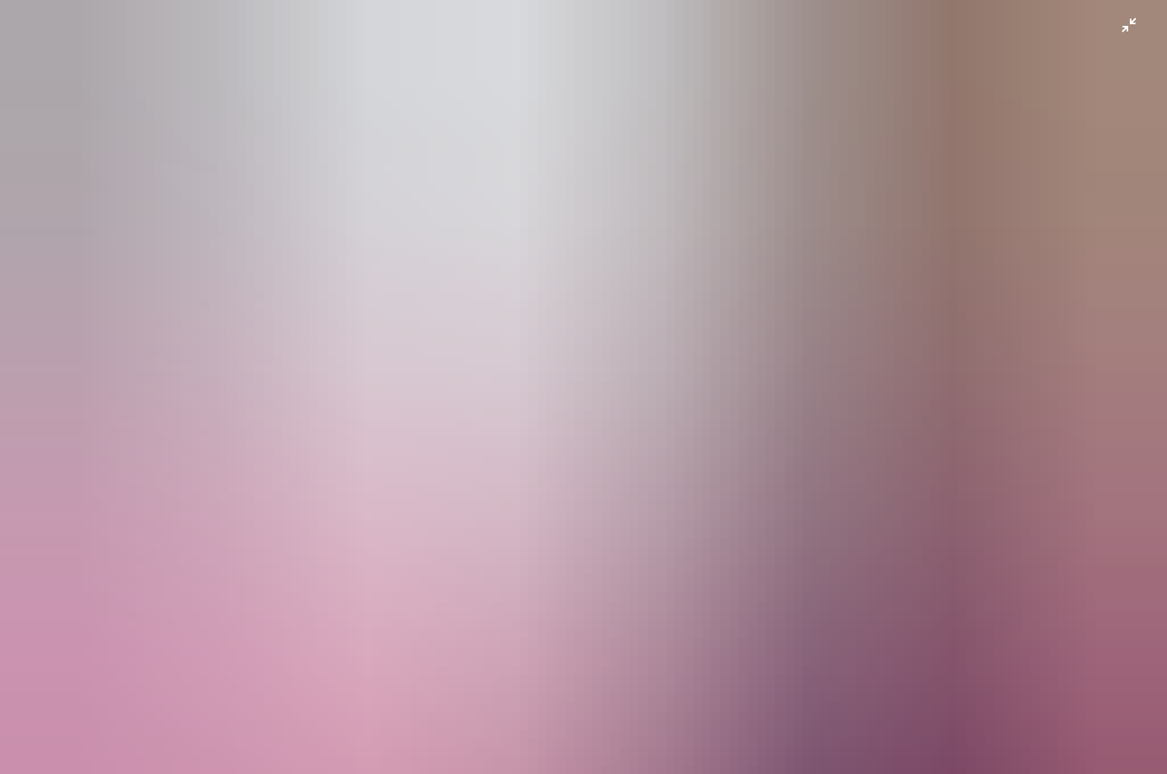
scroll to position [2, 0]
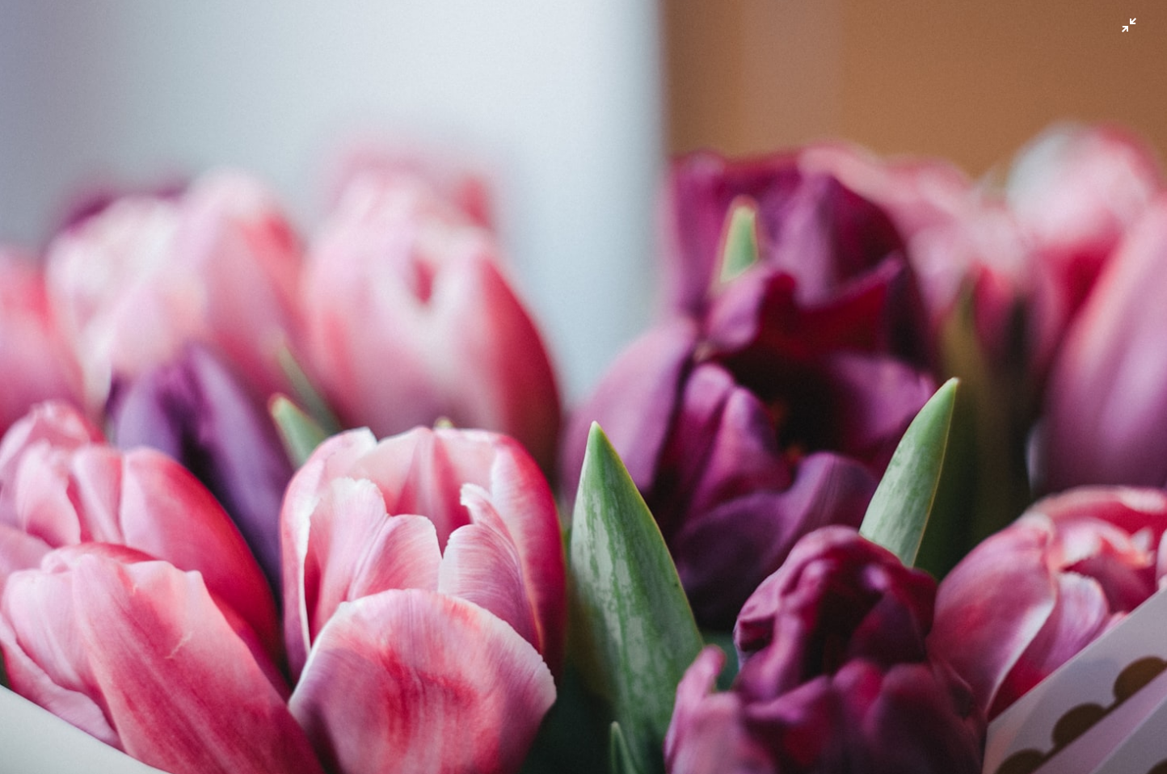
click at [500, 348] on img "Zoom out on this image" at bounding box center [583, 387] width 1169 height 779
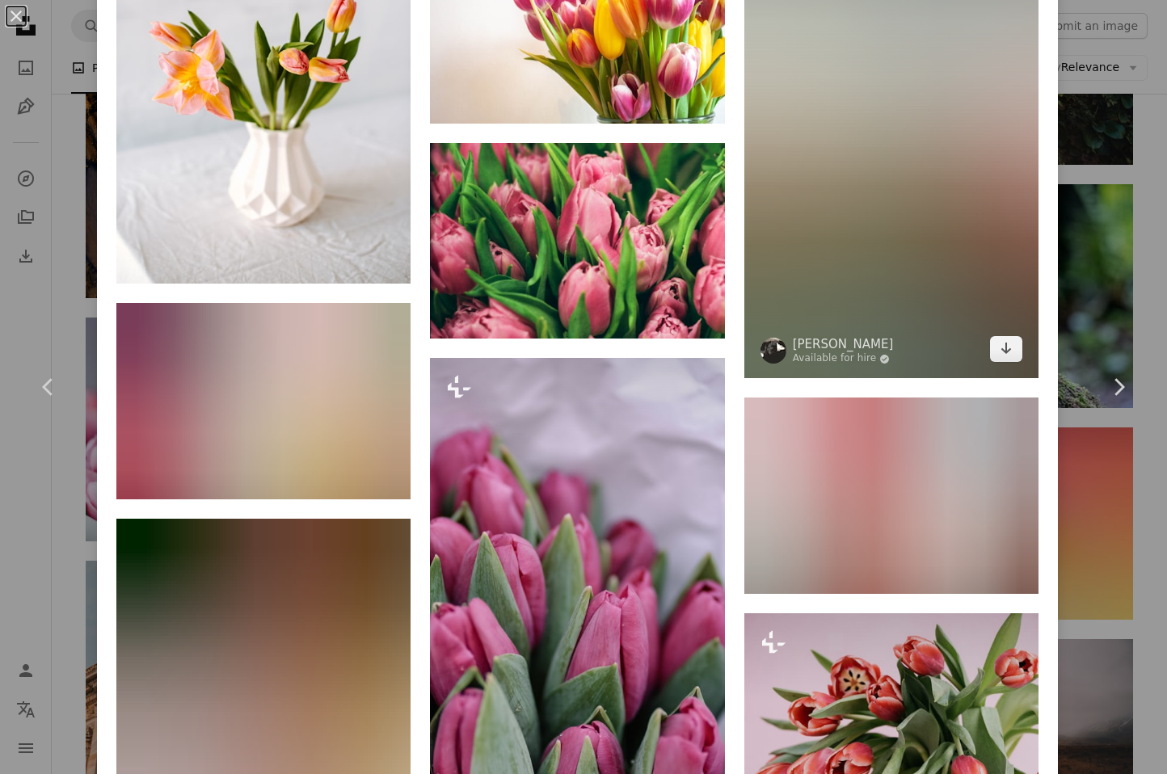
scroll to position [10913, 0]
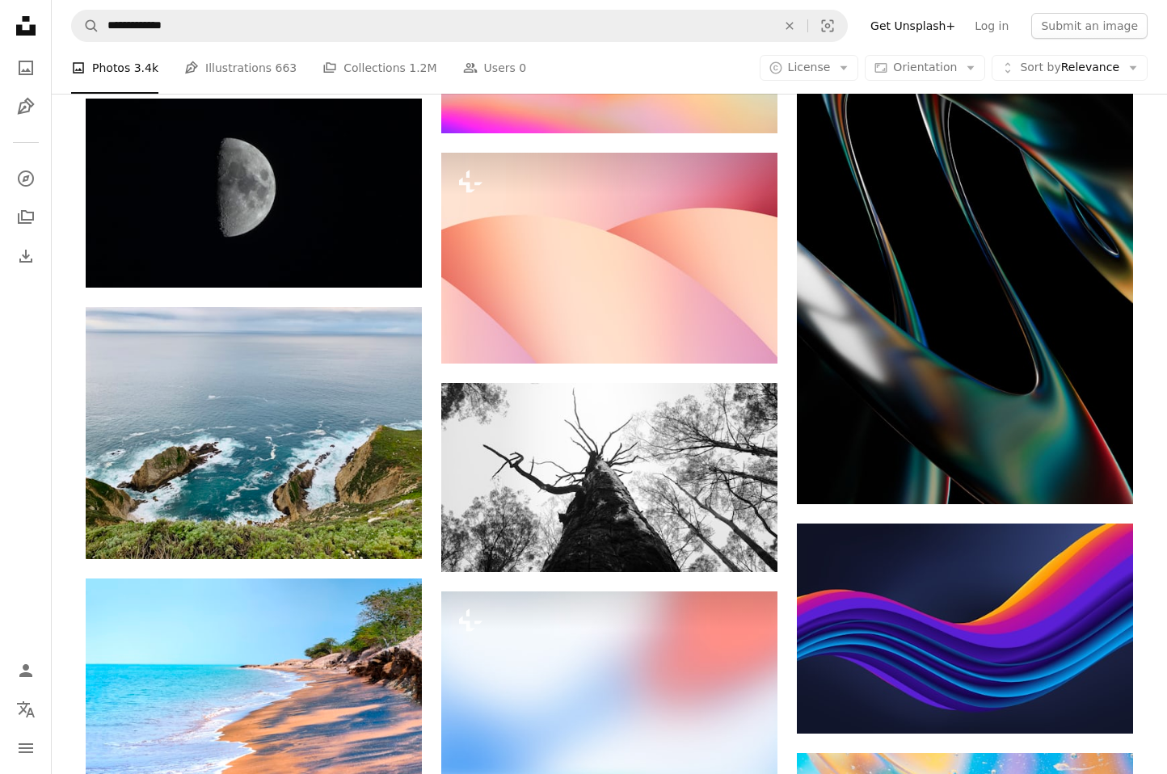
scroll to position [53433, 0]
